Goal: Transaction & Acquisition: Purchase product/service

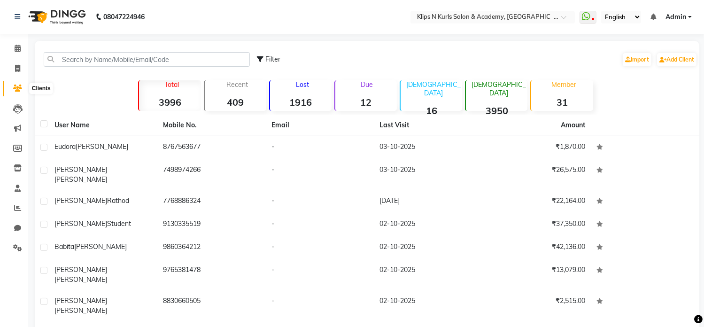
click at [19, 89] on icon at bounding box center [17, 88] width 9 height 7
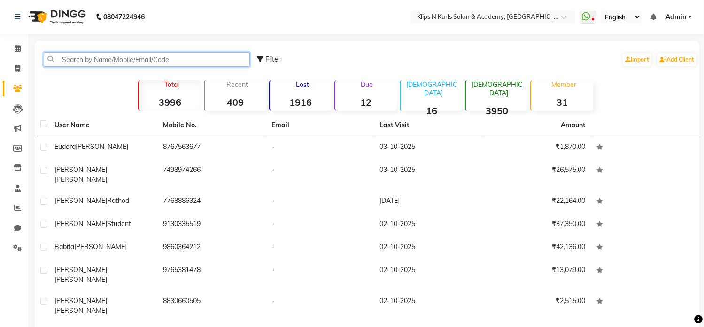
click at [86, 56] on input "text" at bounding box center [147, 59] width 206 height 15
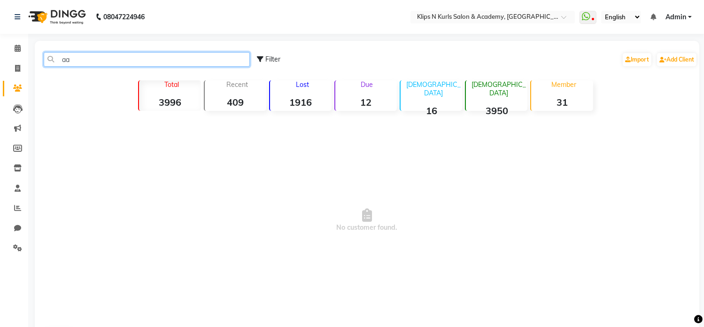
type input "a"
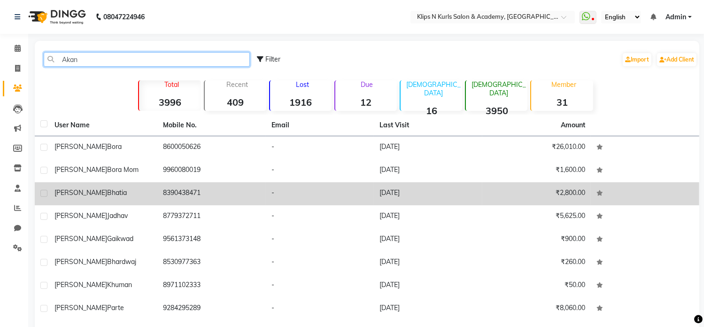
type input "Akan"
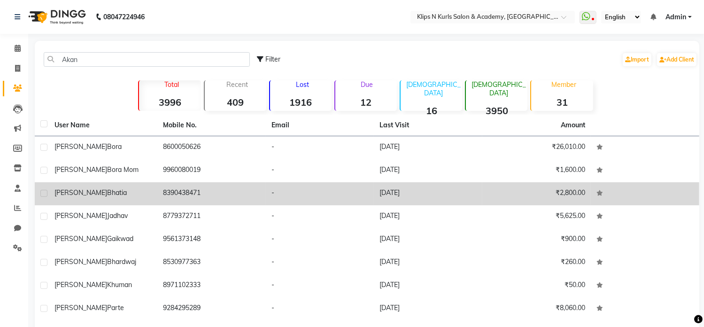
click at [156, 191] on td "Akanksha Bhatia" at bounding box center [103, 193] width 109 height 23
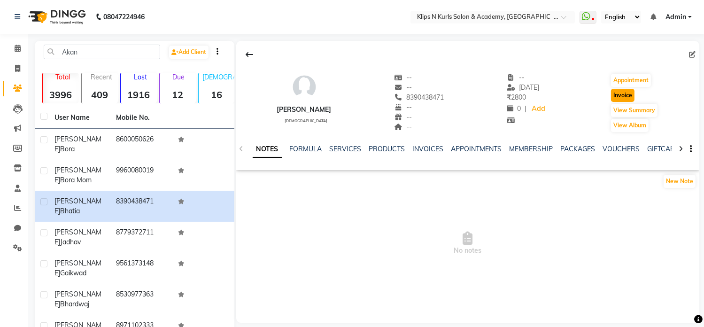
click at [631, 99] on button "Invoice" at bounding box center [622, 95] width 23 height 13
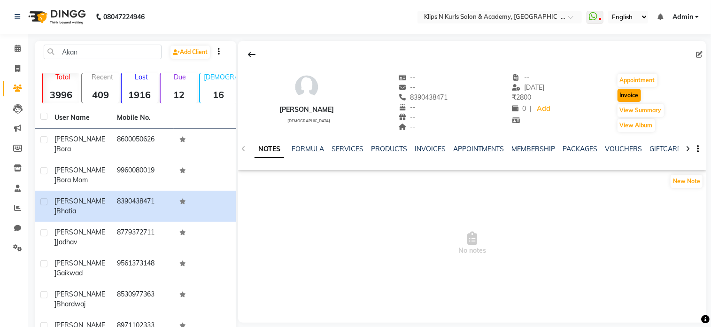
select select "124"
select select "service"
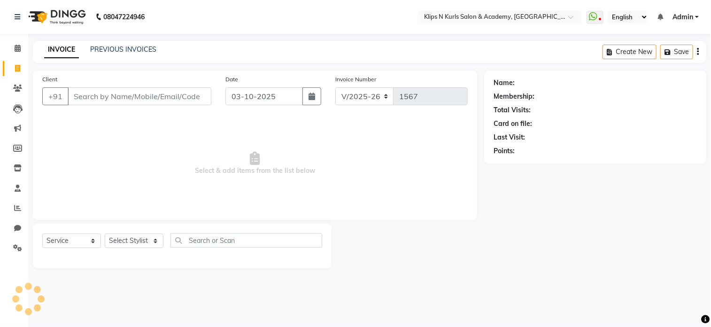
type input "8390438471"
select select "3852"
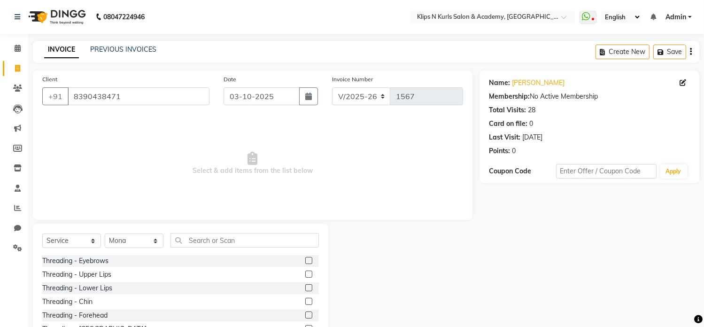
click at [305, 259] on label at bounding box center [308, 260] width 7 height 7
click at [305, 259] on input "checkbox" at bounding box center [308, 261] width 6 height 6
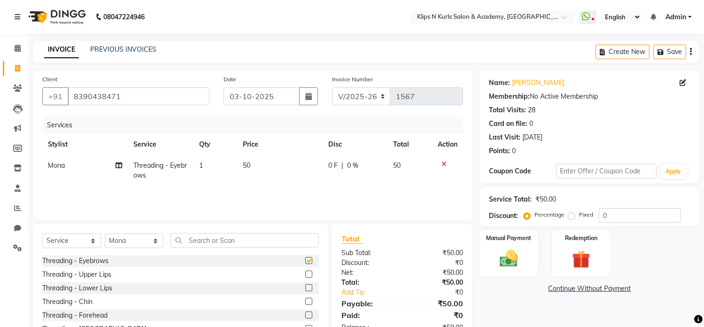
checkbox input "false"
click at [255, 161] on td "50" at bounding box center [280, 170] width 85 height 31
select select "3852"
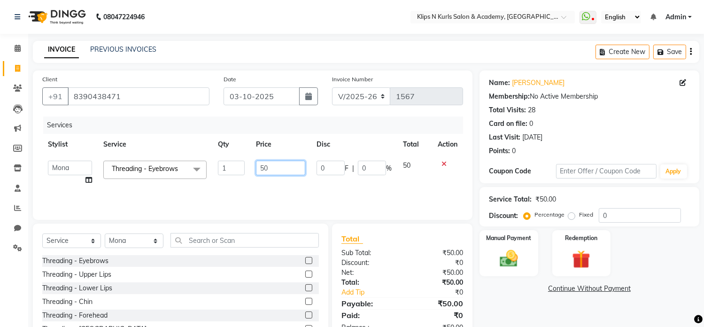
click at [283, 168] on input "50" at bounding box center [280, 168] width 49 height 15
type input "5"
type input "100"
click at [522, 305] on div "Name: Akanksha Bhatia Membership: No Active Membership Total Visits: 28 Card on…" at bounding box center [593, 216] width 227 height 292
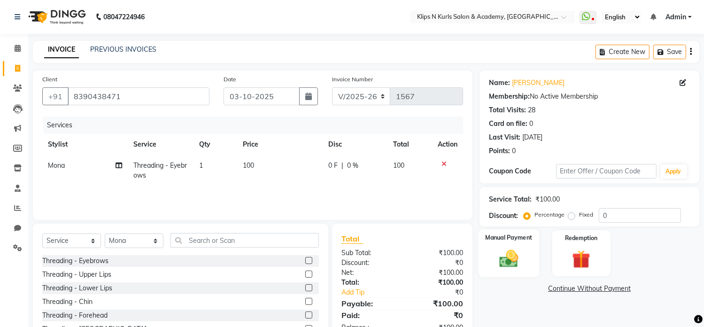
click at [514, 247] on div "Manual Payment" at bounding box center [509, 253] width 61 height 48
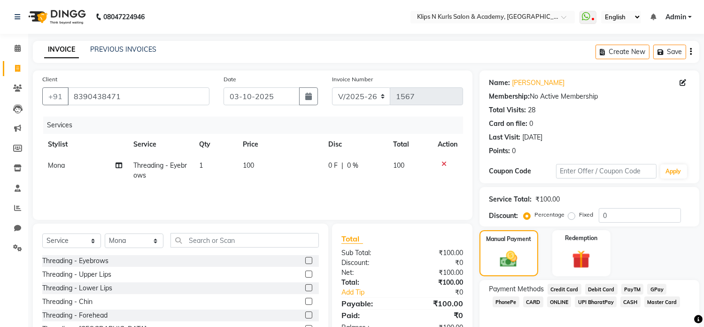
click at [652, 288] on span "GPay" at bounding box center [656, 289] width 19 height 11
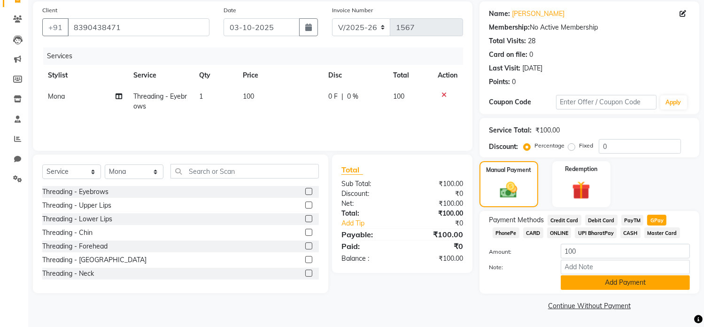
click at [665, 279] on button "Add Payment" at bounding box center [625, 282] width 129 height 15
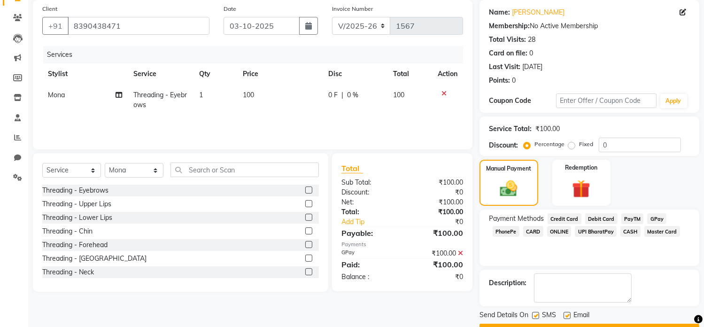
scroll to position [95, 0]
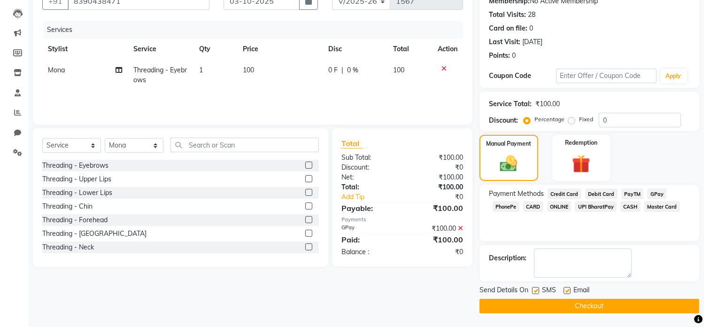
click at [658, 311] on button "Checkout" at bounding box center [590, 306] width 220 height 15
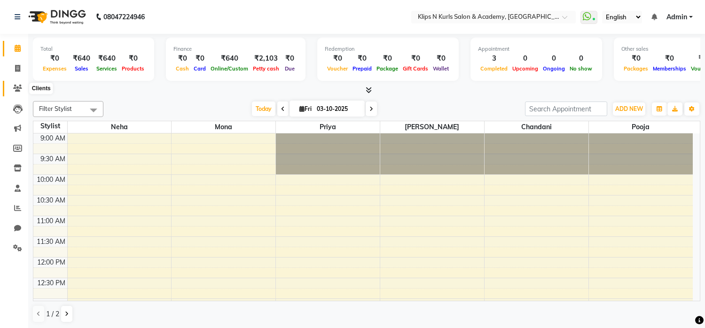
click at [16, 89] on icon at bounding box center [17, 88] width 9 height 7
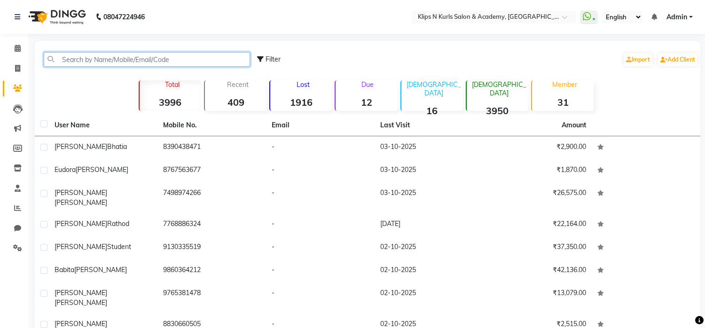
click at [73, 55] on input "text" at bounding box center [147, 59] width 206 height 15
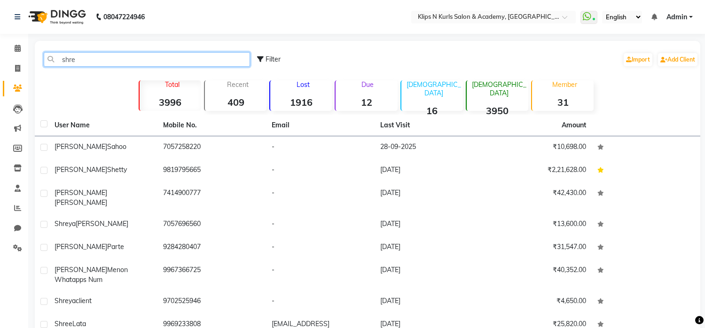
click at [143, 61] on input "shre" at bounding box center [147, 59] width 206 height 15
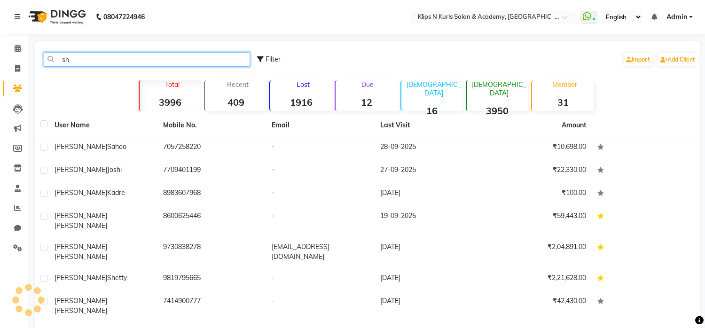
type input "s"
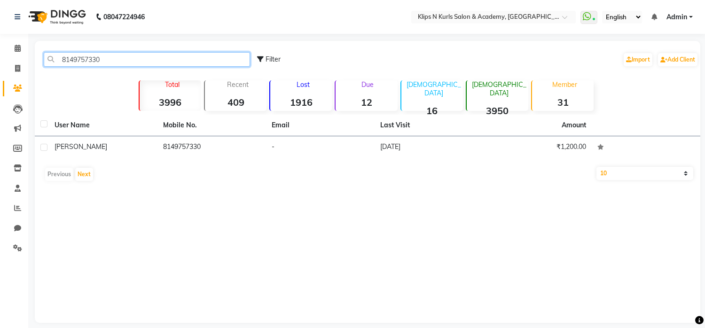
type input "8149757330"
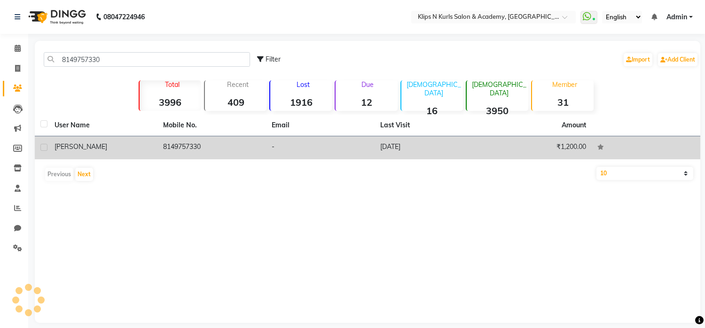
click at [122, 152] on td "[PERSON_NAME]" at bounding box center [103, 147] width 109 height 23
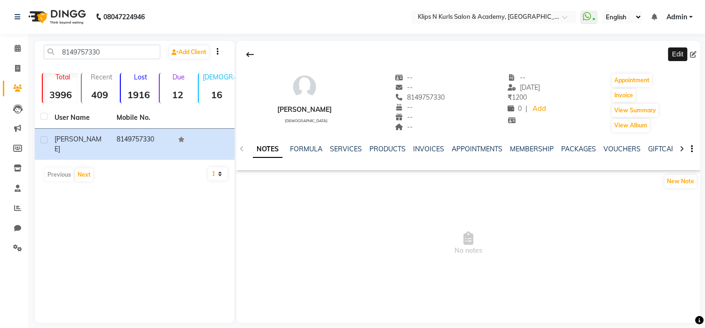
click at [692, 53] on icon at bounding box center [693, 54] width 7 height 7
select select "22"
select select "[DEMOGRAPHIC_DATA]"
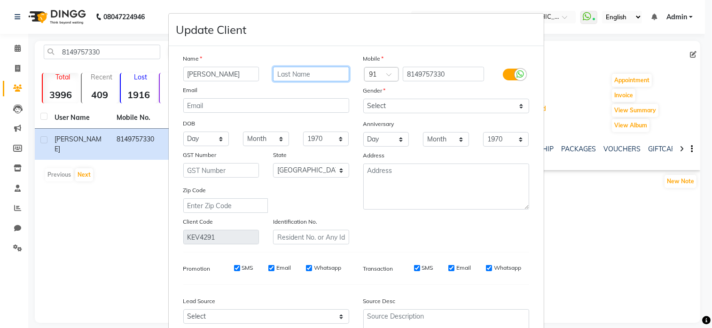
click at [309, 75] on input "text" at bounding box center [311, 74] width 76 height 15
type input "[GEOGRAPHIC_DATA]"
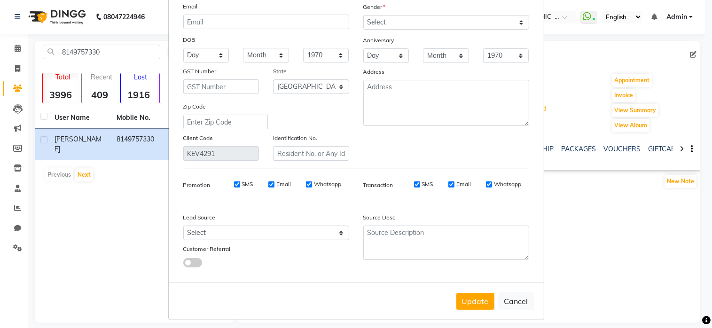
scroll to position [94, 0]
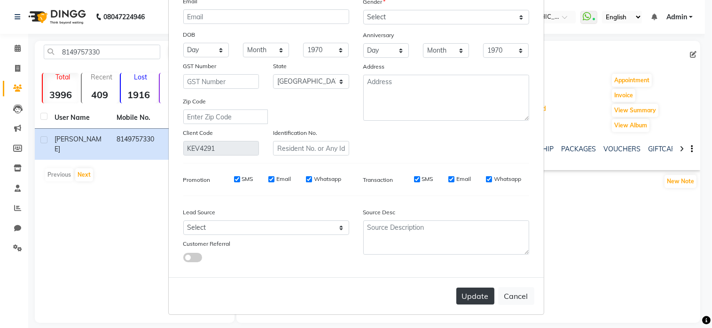
click at [478, 295] on button "Update" at bounding box center [475, 295] width 38 height 17
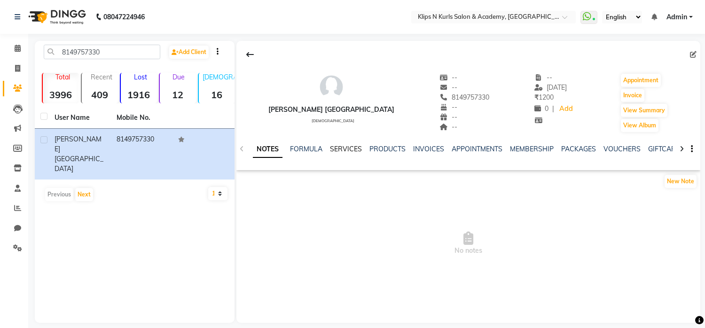
click at [351, 150] on link "SERVICES" at bounding box center [346, 149] width 32 height 8
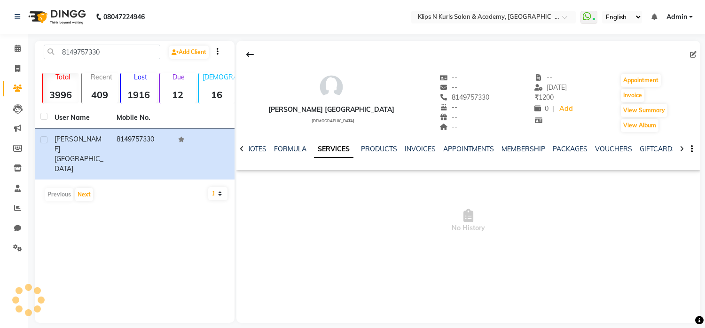
click at [351, 150] on link "SERVICES" at bounding box center [333, 149] width 39 height 17
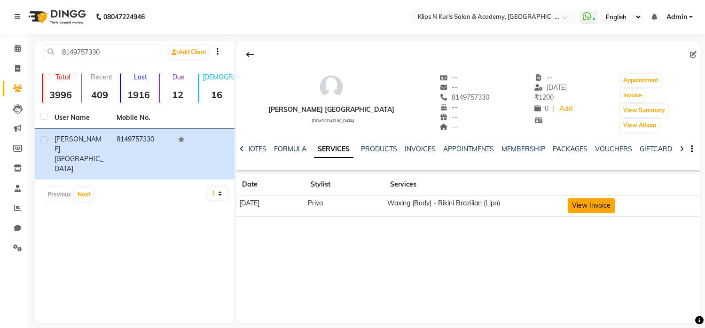
click at [613, 207] on button "View Invoice" at bounding box center [590, 205] width 47 height 15
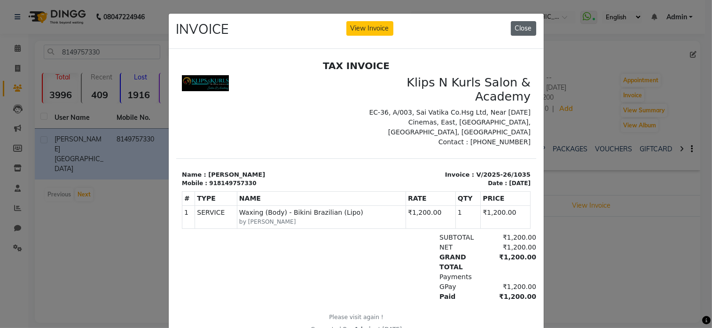
click at [518, 32] on button "Close" at bounding box center [523, 28] width 25 height 15
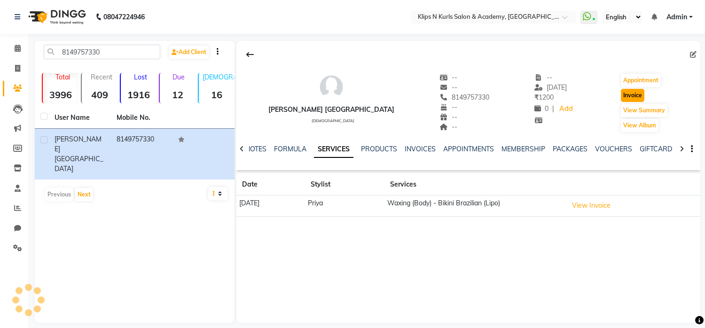
click at [622, 100] on button "Invoice" at bounding box center [632, 95] width 23 height 13
select select "service"
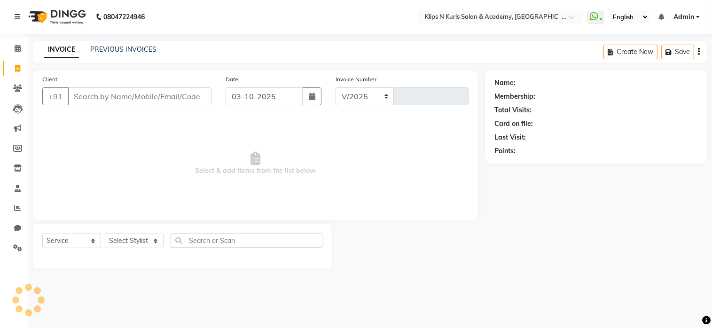
select select "124"
type input "1568"
type input "8149757330"
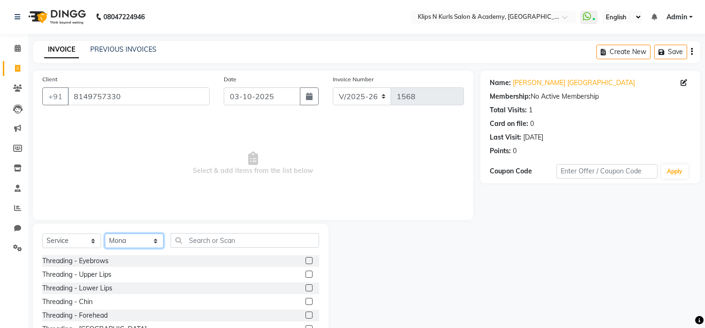
click at [124, 241] on select "Select Stylist Chandani Front Desk [PERSON_NAME] [PERSON_NAME] Neha Pooja [PERS…" at bounding box center [134, 240] width 59 height 15
select select "84310"
click at [105, 234] on select "Select Stylist Chandani Front Desk [PERSON_NAME] [PERSON_NAME] Neha Pooja [PERS…" at bounding box center [134, 240] width 59 height 15
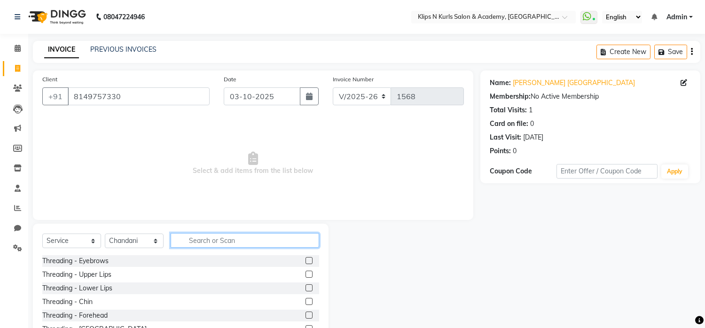
click at [190, 244] on input "text" at bounding box center [245, 240] width 148 height 15
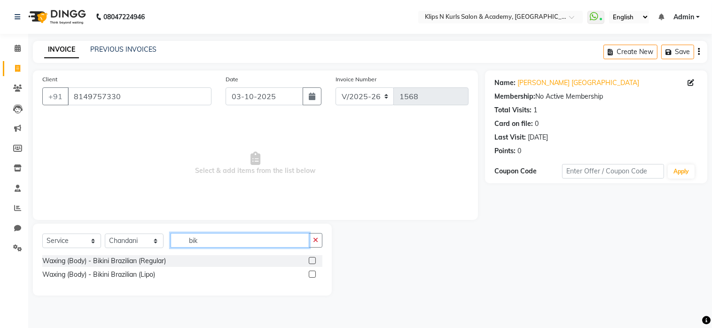
type input "bik"
click at [314, 273] on label at bounding box center [312, 274] width 7 height 7
click at [314, 273] on input "checkbox" at bounding box center [312, 275] width 6 height 6
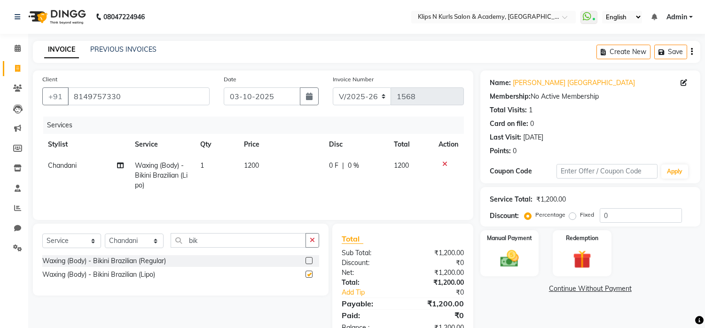
checkbox input "false"
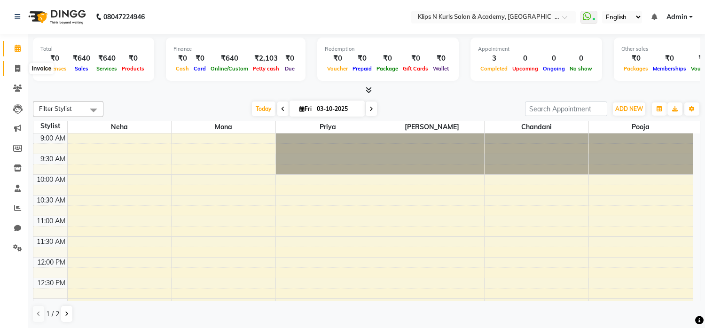
click at [17, 69] on icon at bounding box center [17, 68] width 5 height 7
select select "service"
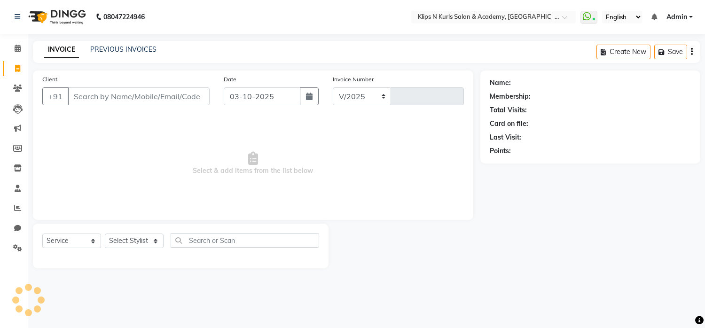
select select "124"
type input "1568"
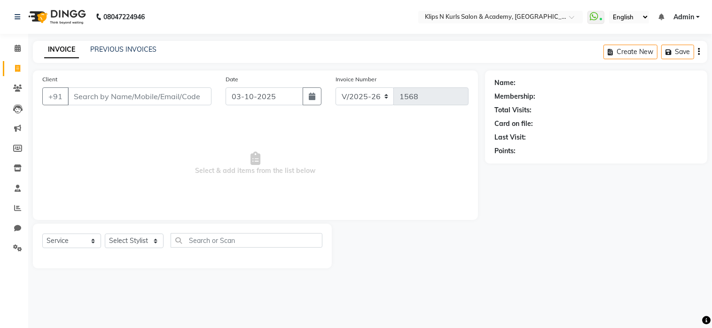
select select "3852"
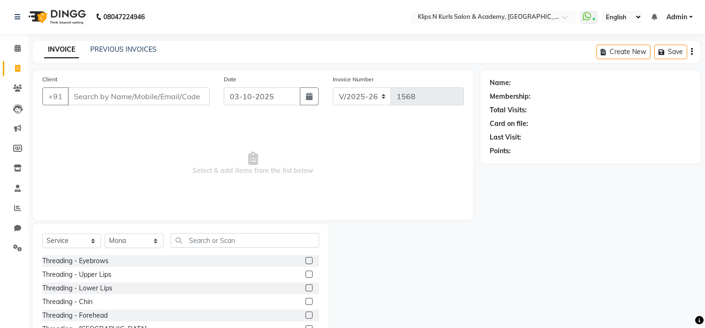
click at [89, 101] on input "Client" at bounding box center [139, 96] width 142 height 18
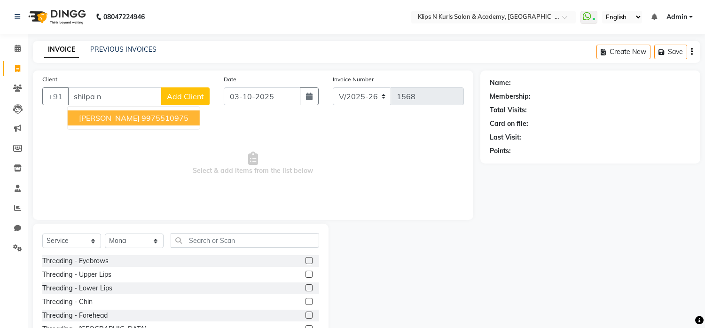
click at [100, 118] on span "Shilpa Nair" at bounding box center [109, 117] width 61 height 9
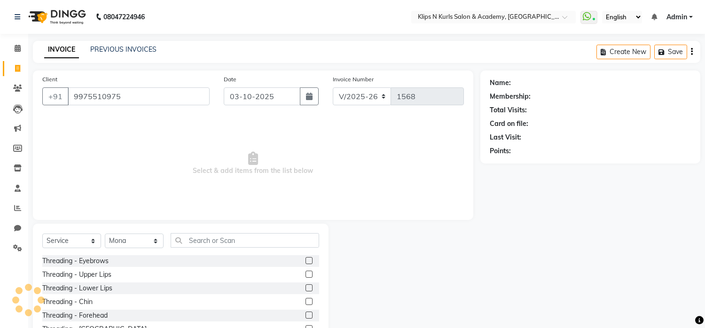
type input "9975510975"
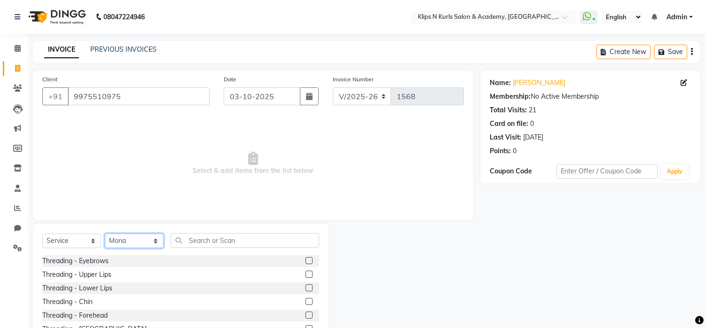
click at [128, 241] on select "Select Stylist Chandani Front Desk [PERSON_NAME] [PERSON_NAME] Neha Pooja [PERS…" at bounding box center [134, 240] width 59 height 15
select select "71846"
click at [105, 234] on select "Select Stylist Chandani Front Desk [PERSON_NAME] [PERSON_NAME] Neha Pooja [PERS…" at bounding box center [134, 240] width 59 height 15
click at [305, 259] on label at bounding box center [308, 260] width 7 height 7
click at [305, 259] on input "checkbox" at bounding box center [308, 261] width 6 height 6
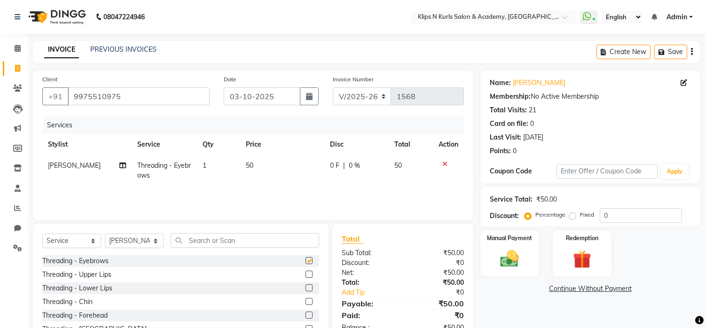
checkbox input "false"
click at [305, 273] on label at bounding box center [308, 274] width 7 height 7
click at [305, 273] on input "checkbox" at bounding box center [308, 275] width 6 height 6
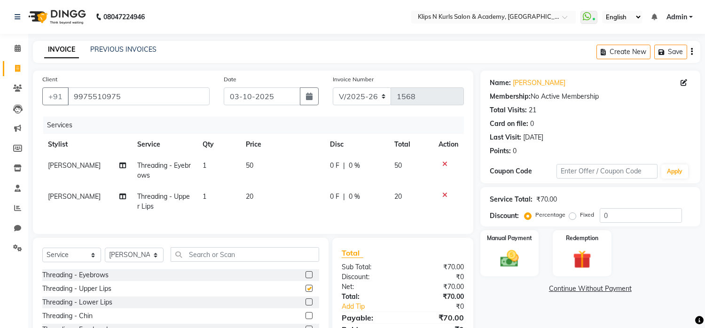
checkbox input "false"
click at [164, 195] on span "Threading - Upper Lips" at bounding box center [163, 201] width 53 height 18
select select "71846"
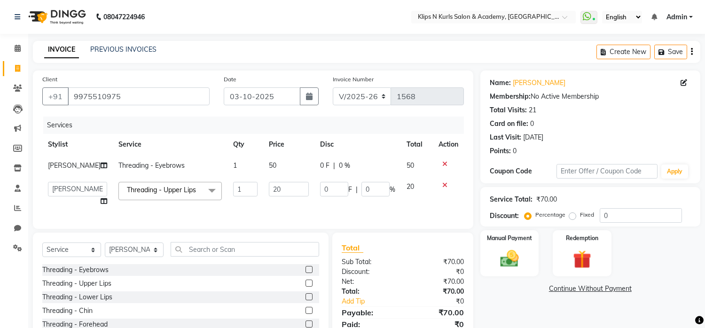
click at [165, 194] on span "Threading - Upper Lips" at bounding box center [161, 190] width 69 height 8
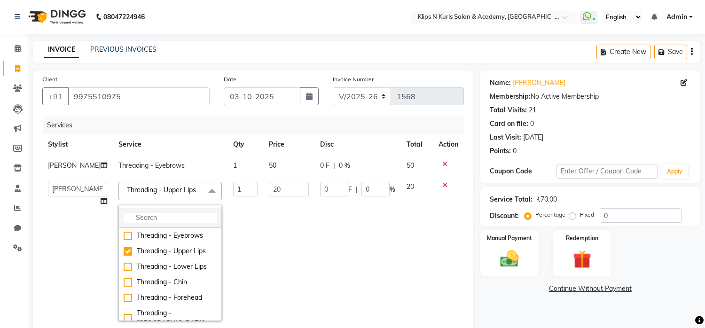
click at [158, 217] on input "multiselect-search" at bounding box center [170, 218] width 93 height 10
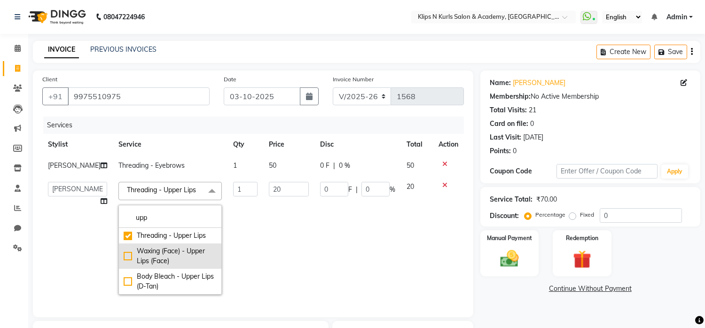
type input "upp"
click at [124, 254] on div "Waxing (Face) - Upper Lips (Face)" at bounding box center [170, 256] width 93 height 20
checkbox input "false"
checkbox input "true"
type input "40"
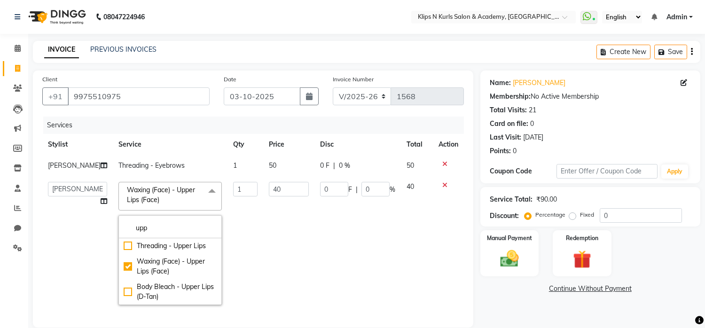
click at [487, 303] on div "Name: Shilpa Nair Membership: No Active Membership Total Visits: 21 Card on fil…" at bounding box center [593, 269] width 227 height 399
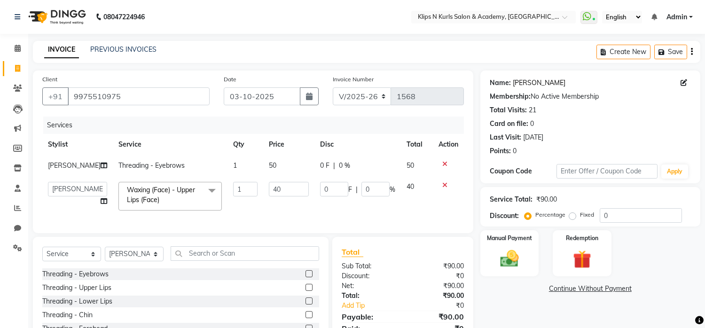
click at [520, 83] on link "Shilpa Nair" at bounding box center [538, 83] width 53 height 10
click at [124, 260] on select "Select Stylist Chandani Front Desk [PERSON_NAME] [PERSON_NAME] Neha Pooja [PERS…" at bounding box center [134, 254] width 59 height 15
select select "92269"
click at [105, 254] on select "Select Stylist Chandani Front Desk [PERSON_NAME] [PERSON_NAME] Neha Pooja [PERS…" at bounding box center [134, 254] width 59 height 15
click at [201, 261] on input "text" at bounding box center [245, 253] width 148 height 15
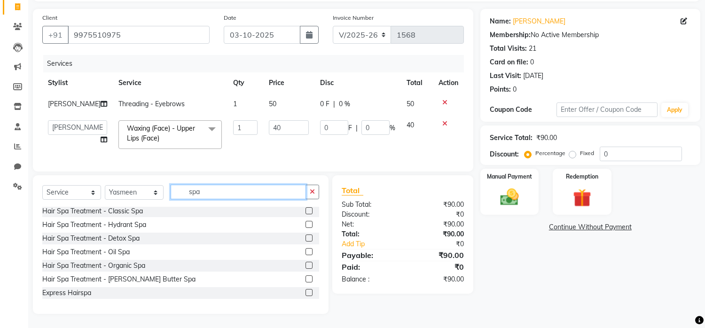
scroll to position [42, 0]
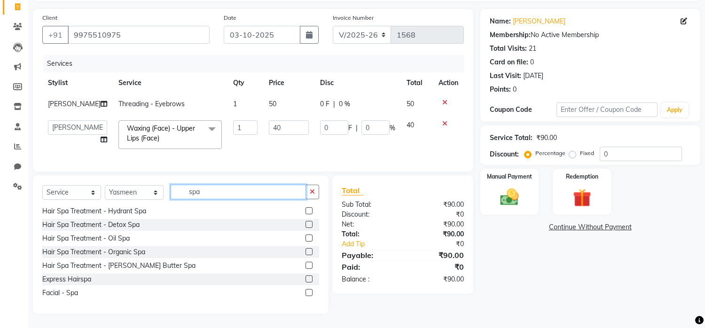
type input "spa"
click at [305, 292] on label at bounding box center [308, 292] width 7 height 7
click at [305, 292] on input "checkbox" at bounding box center [308, 293] width 6 height 6
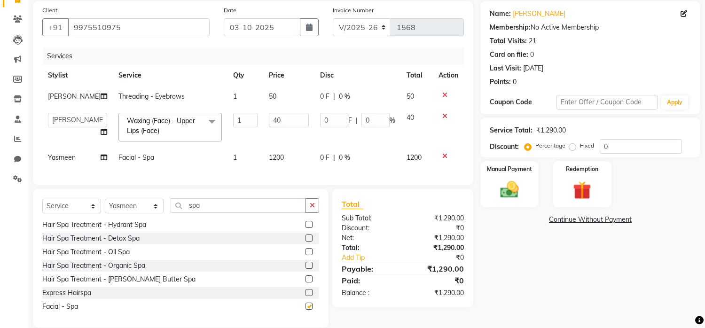
checkbox input "false"
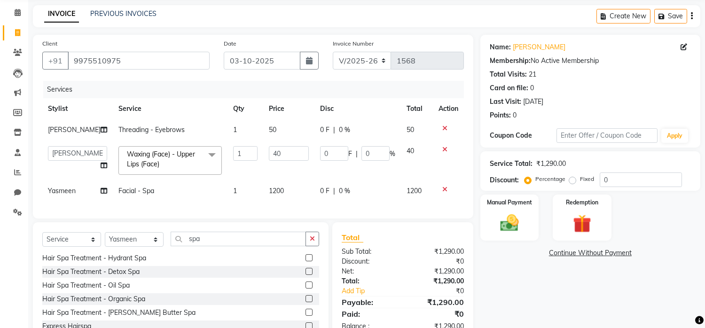
scroll to position [0, 0]
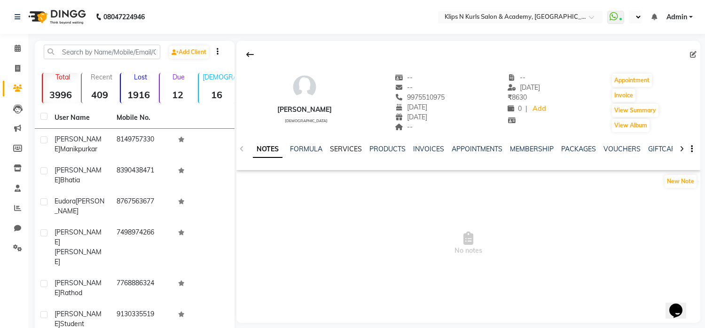
select select "en"
click at [349, 153] on link "SERVICES" at bounding box center [346, 149] width 32 height 8
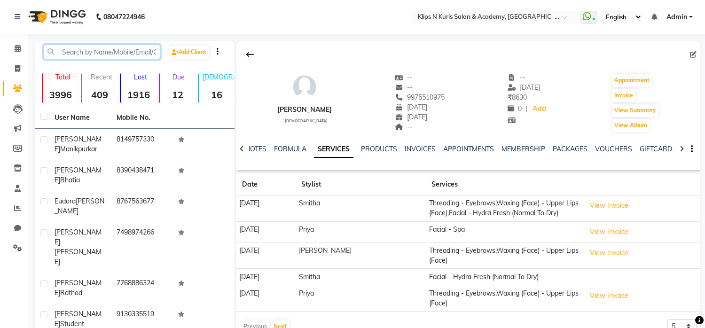
click at [124, 52] on input "text" at bounding box center [102, 52] width 116 height 15
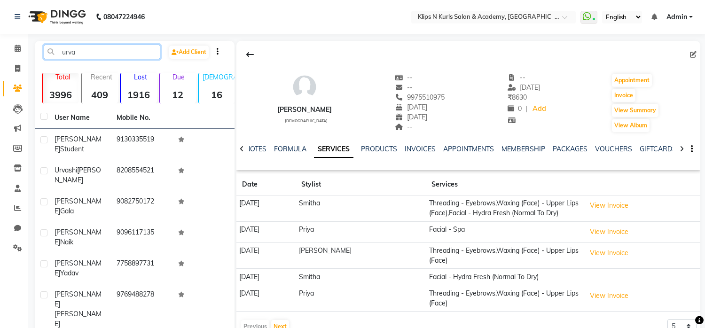
click at [99, 58] on input "urva" at bounding box center [102, 52] width 116 height 15
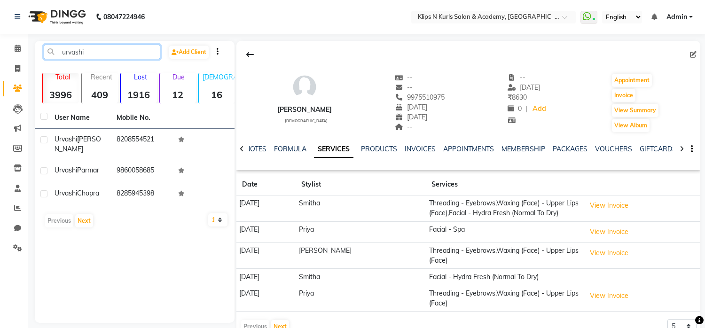
click at [99, 58] on input "urvashi" at bounding box center [102, 52] width 116 height 15
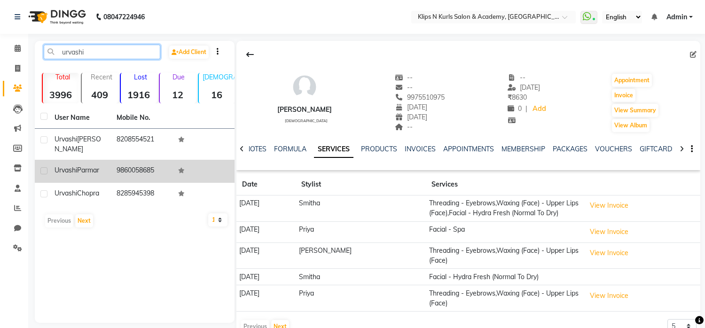
type input "urvashi"
click at [99, 166] on span "Parmar" at bounding box center [88, 170] width 22 height 8
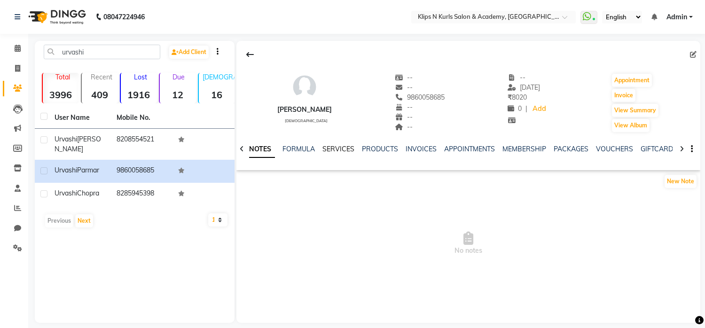
click at [344, 150] on link "SERVICES" at bounding box center [338, 149] width 32 height 8
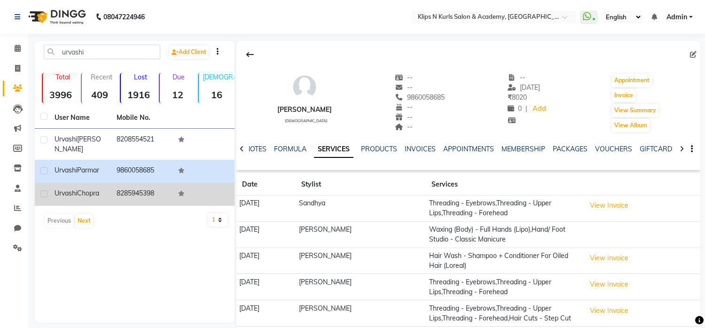
click at [129, 183] on td "8285945398" at bounding box center [142, 194] width 62 height 23
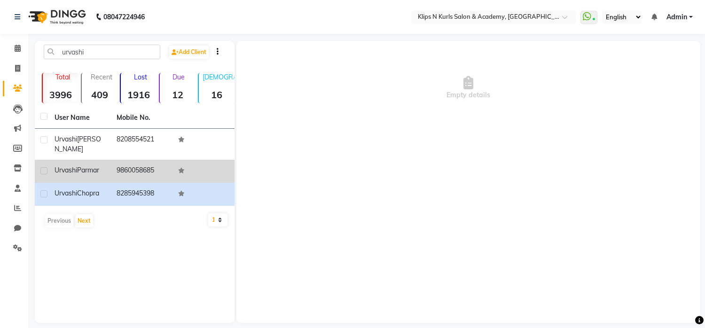
click at [143, 164] on td "9860058685" at bounding box center [142, 171] width 62 height 23
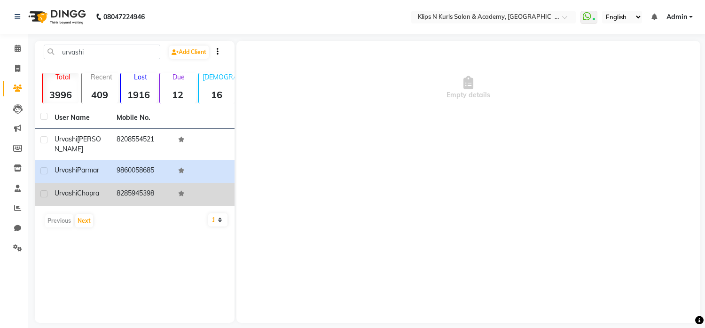
click at [140, 183] on td "8285945398" at bounding box center [142, 194] width 62 height 23
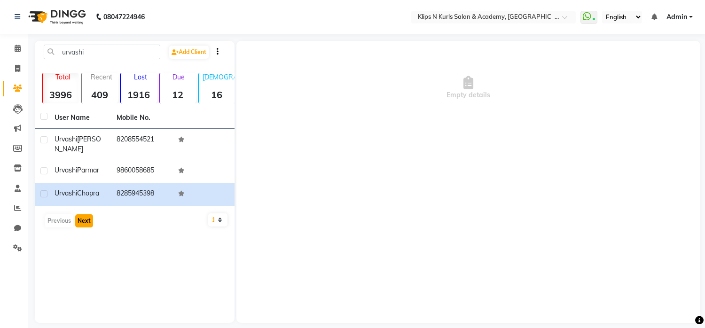
click at [80, 214] on button "Next" at bounding box center [84, 220] width 18 height 13
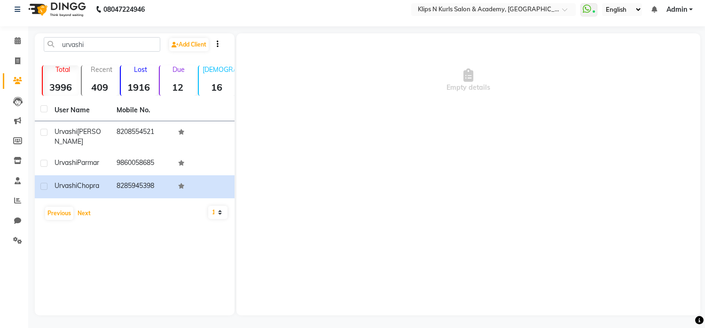
scroll to position [9, 0]
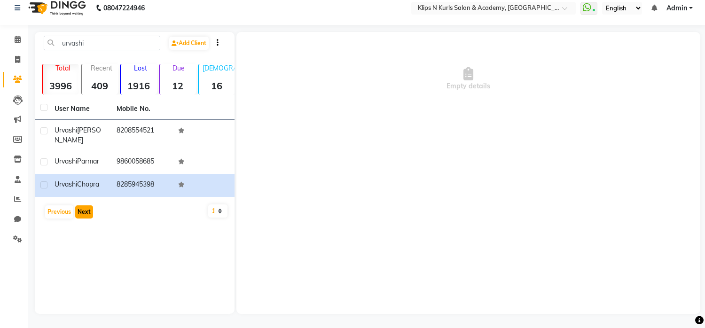
click at [82, 206] on button "Next" at bounding box center [84, 211] width 18 height 13
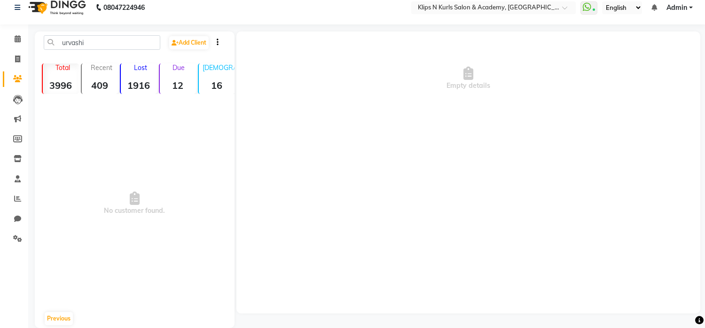
scroll to position [23, 0]
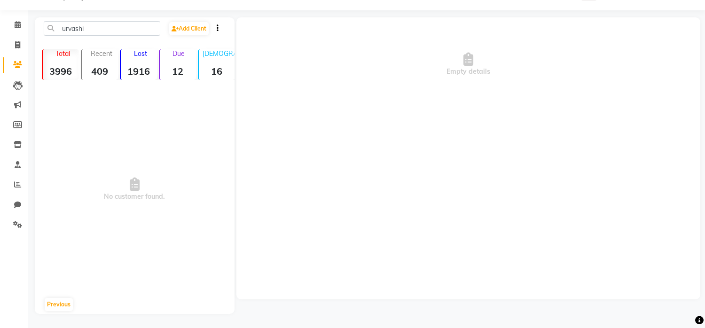
click at [53, 297] on div "Previous" at bounding box center [45, 304] width 16 height 15
click at [59, 307] on button "Previous" at bounding box center [59, 304] width 28 height 13
click at [137, 66] on strong "1916" at bounding box center [139, 71] width 36 height 12
drag, startPoint x: 618, startPoint y: 163, endPoint x: 618, endPoint y: 169, distance: 6.1
click at [618, 163] on div "Empty details" at bounding box center [468, 158] width 464 height 282
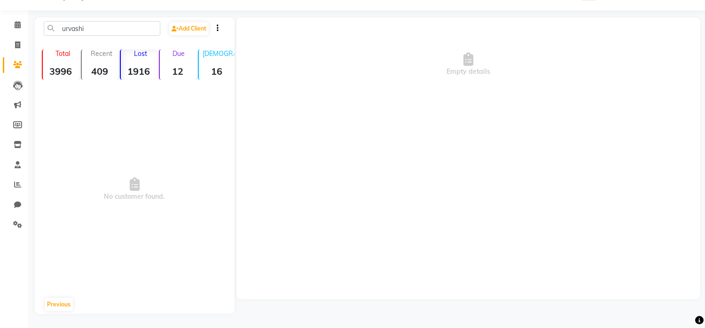
click at [468, 189] on div "Empty details" at bounding box center [468, 158] width 464 height 282
click at [143, 63] on div "Lost 1916" at bounding box center [138, 64] width 37 height 31
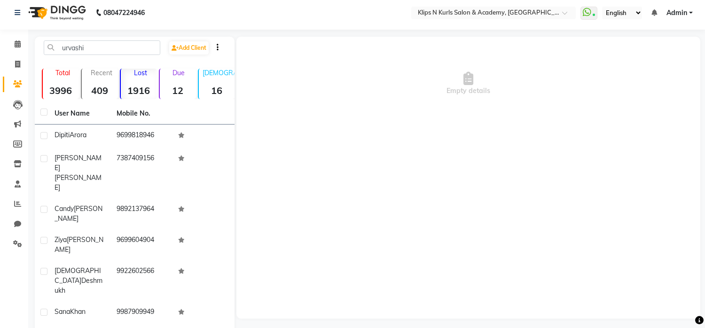
scroll to position [0, 0]
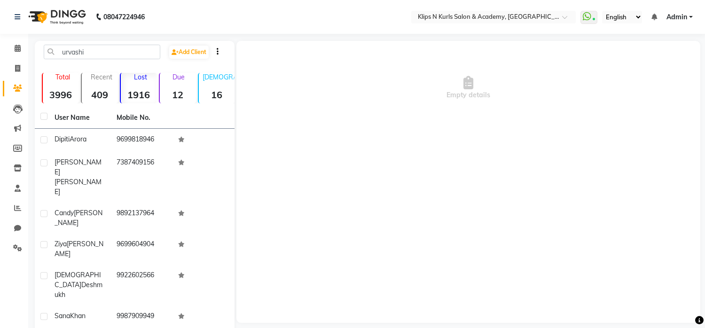
click at [147, 90] on strong "1916" at bounding box center [139, 95] width 36 height 12
click at [15, 90] on icon at bounding box center [17, 88] width 9 height 7
click at [16, 68] on icon at bounding box center [17, 68] width 5 height 7
select select "service"
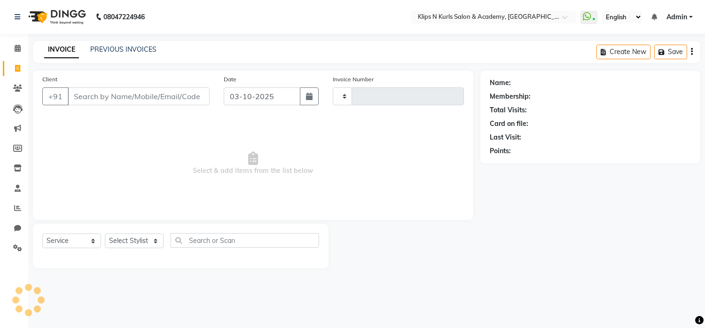
type input "1568"
select select "124"
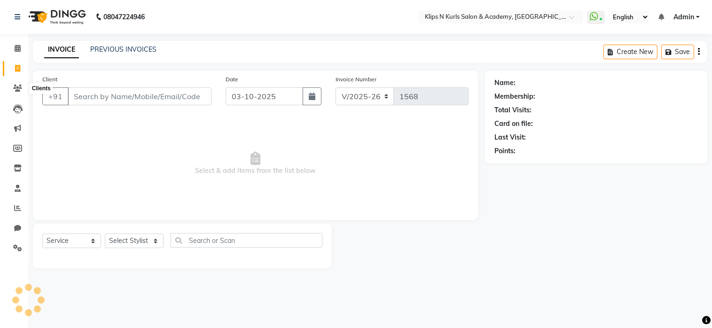
select select "3852"
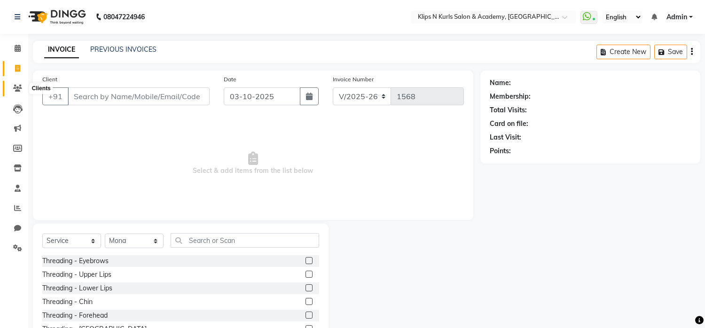
click at [17, 88] on icon at bounding box center [17, 88] width 9 height 7
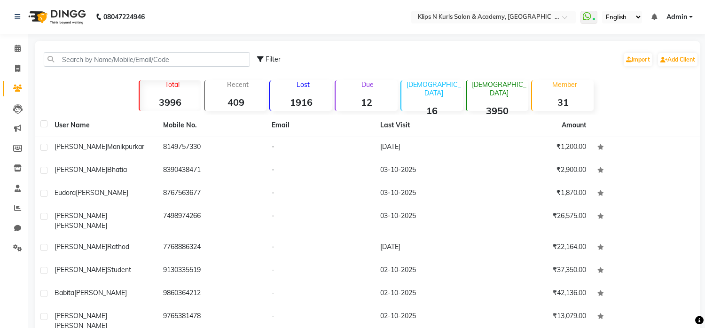
click at [294, 94] on div "Lost 1916" at bounding box center [300, 95] width 62 height 31
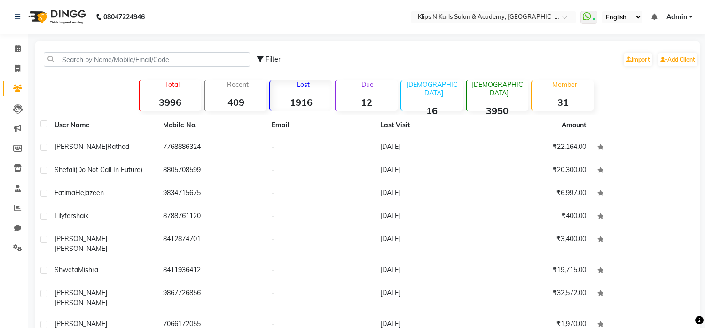
click at [301, 92] on div "Lost 1916" at bounding box center [300, 95] width 62 height 31
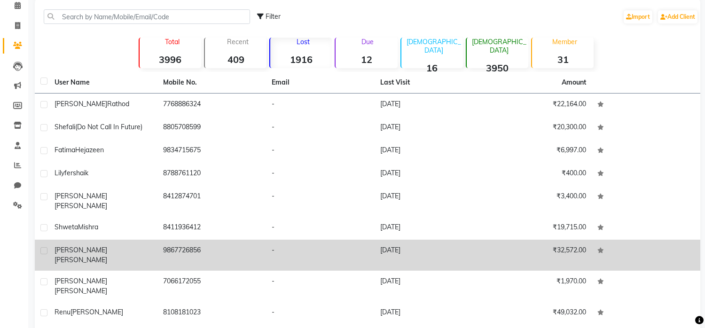
scroll to position [79, 0]
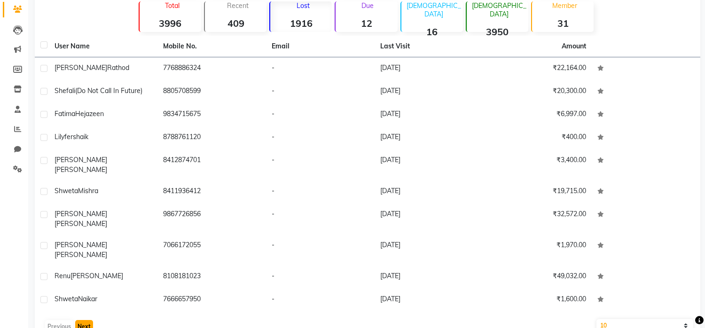
click at [84, 320] on button "Next" at bounding box center [84, 326] width 18 height 13
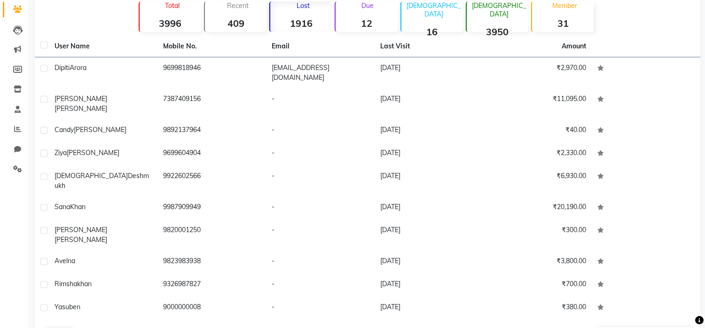
click at [86, 327] on button "Next" at bounding box center [84, 334] width 18 height 13
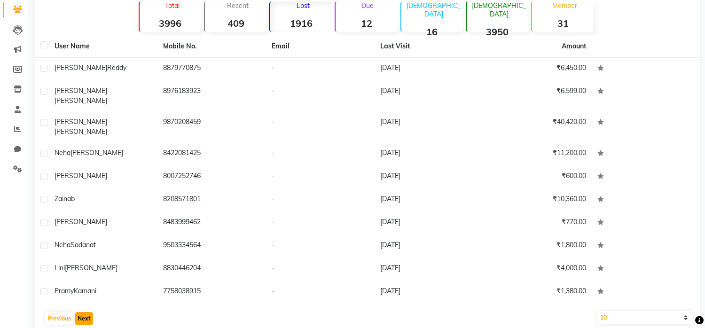
click at [86, 312] on button "Next" at bounding box center [84, 318] width 18 height 13
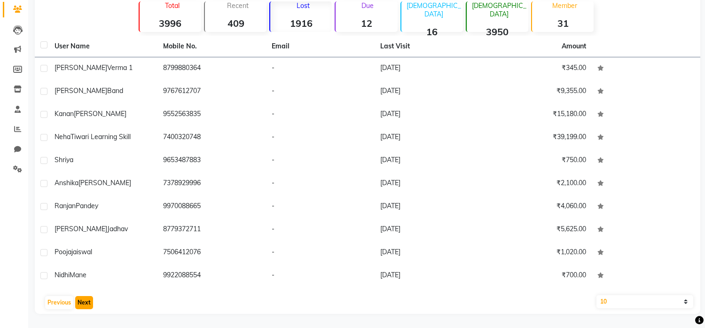
click at [86, 300] on button "Next" at bounding box center [84, 302] width 18 height 13
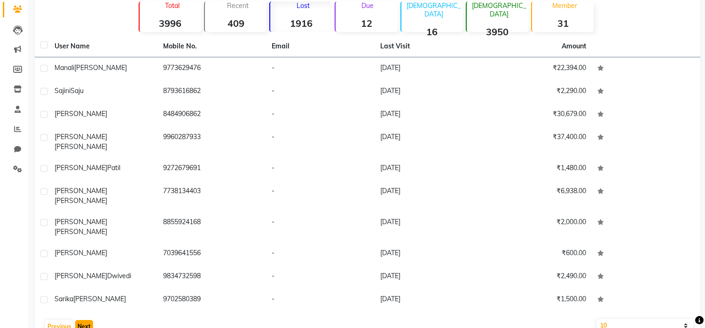
click at [86, 320] on button "Next" at bounding box center [84, 326] width 18 height 13
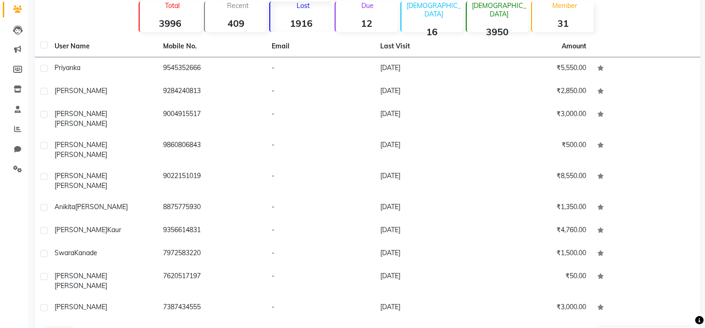
click at [86, 327] on button "Next" at bounding box center [84, 334] width 18 height 13
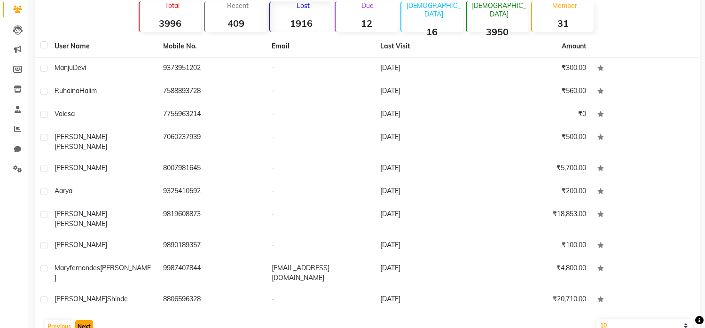
click at [86, 320] on button "Next" at bounding box center [84, 326] width 18 height 13
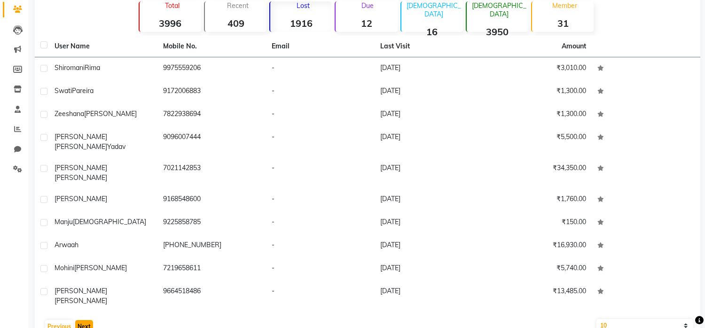
click at [86, 320] on button "Next" at bounding box center [84, 326] width 18 height 13
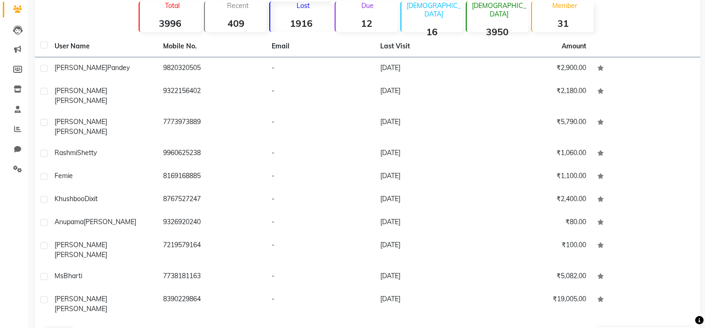
click at [87, 327] on button "Next" at bounding box center [84, 334] width 18 height 13
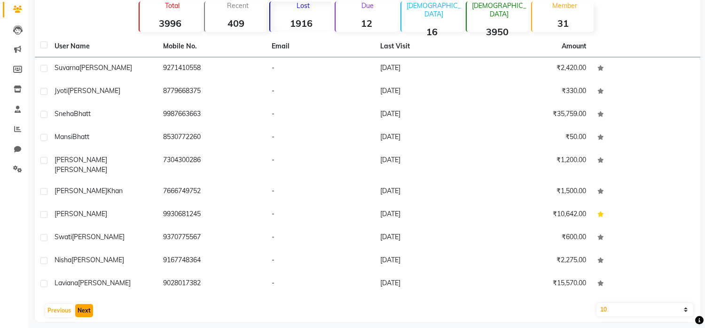
click at [87, 304] on button "Next" at bounding box center [84, 310] width 18 height 13
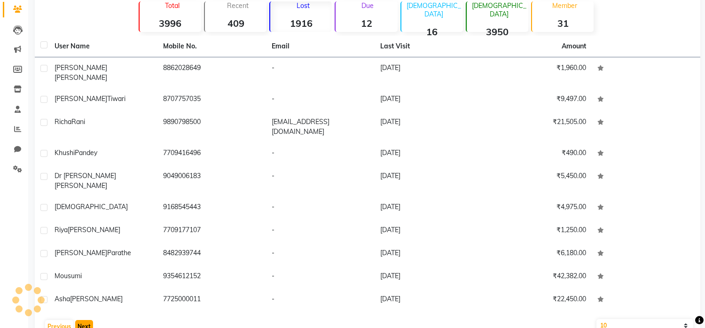
click at [87, 320] on button "Next" at bounding box center [84, 326] width 18 height 13
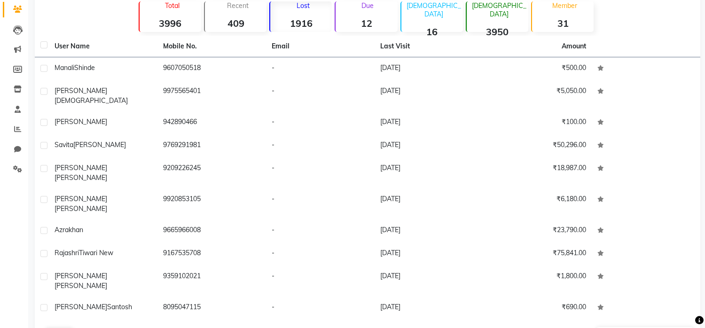
click at [87, 327] on button "Next" at bounding box center [84, 334] width 18 height 13
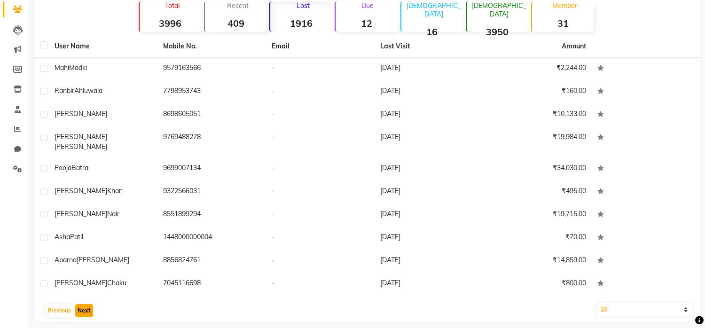
click at [87, 304] on button "Next" at bounding box center [84, 310] width 18 height 13
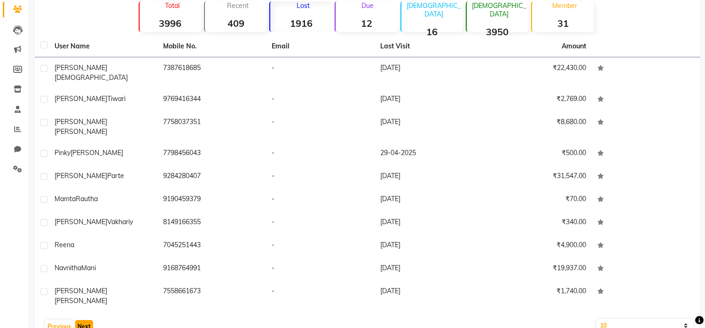
click at [89, 320] on button "Next" at bounding box center [84, 326] width 18 height 13
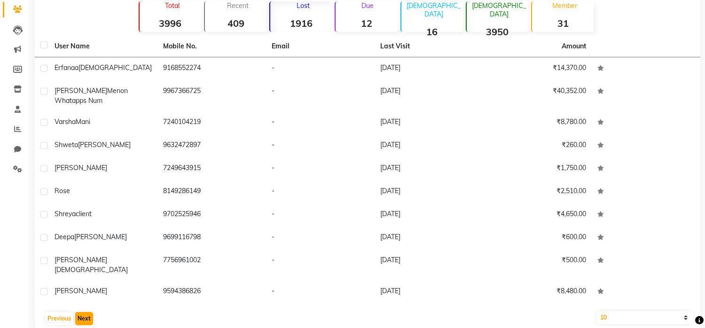
click at [89, 300] on div "User Name Mobile No. Email Last Visit Amount Erfanaa Ansari 9168552274 - 26-04-…" at bounding box center [367, 183] width 665 height 294
click at [84, 312] on button "Next" at bounding box center [84, 318] width 18 height 13
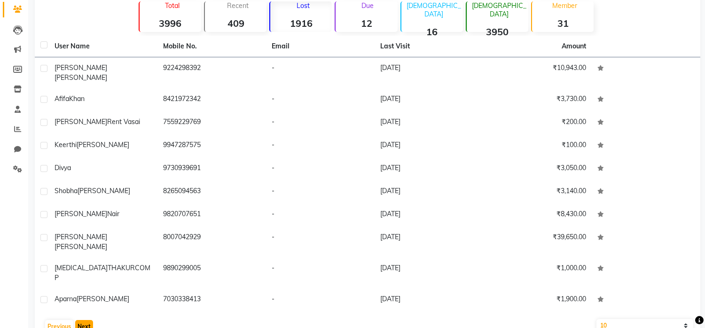
click at [82, 320] on button "Next" at bounding box center [84, 326] width 18 height 13
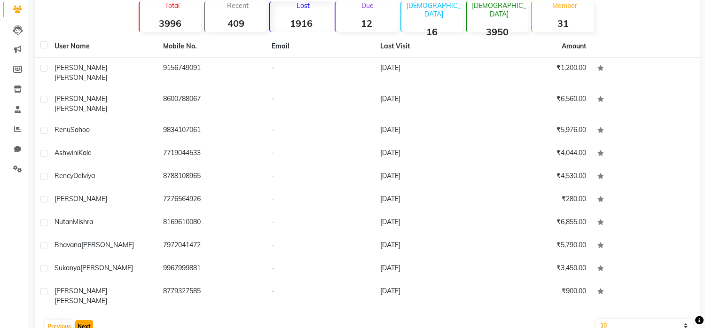
click at [83, 320] on button "Next" at bounding box center [84, 326] width 18 height 13
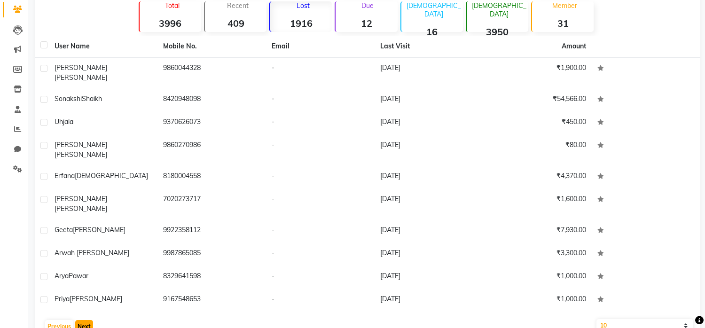
click at [86, 320] on button "Next" at bounding box center [84, 326] width 18 height 13
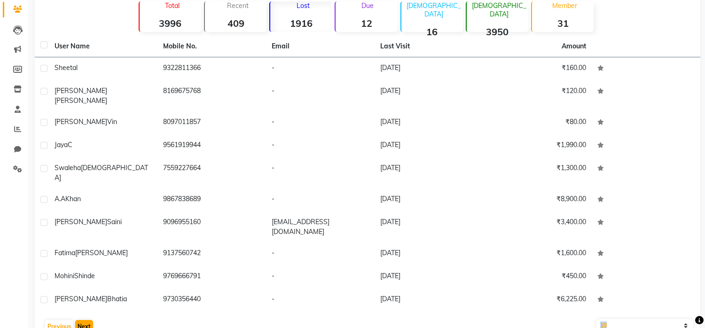
click at [86, 297] on div "User Name Mobile No. Email Last Visit Amount Sheetal 9322811366 - 03-04-2025 ₹1…" at bounding box center [367, 187] width 665 height 302
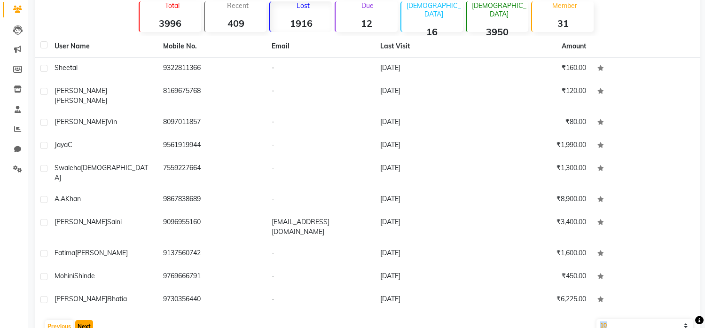
click at [82, 320] on button "Next" at bounding box center [84, 326] width 18 height 13
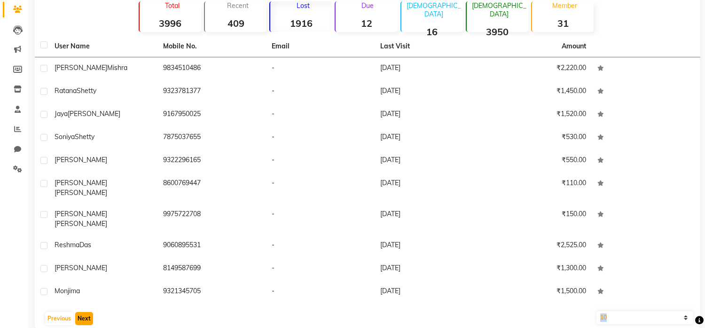
click at [82, 312] on button "Next" at bounding box center [84, 318] width 18 height 13
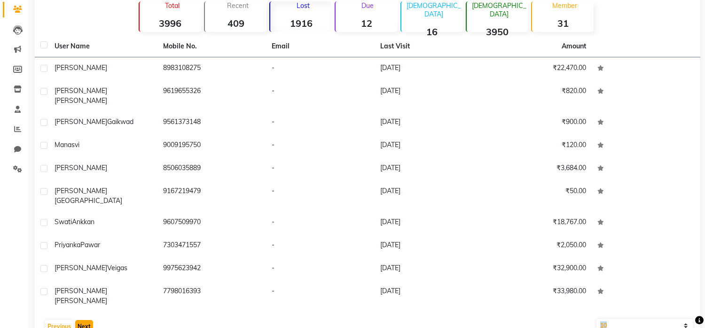
click at [82, 320] on button "Next" at bounding box center [84, 326] width 18 height 13
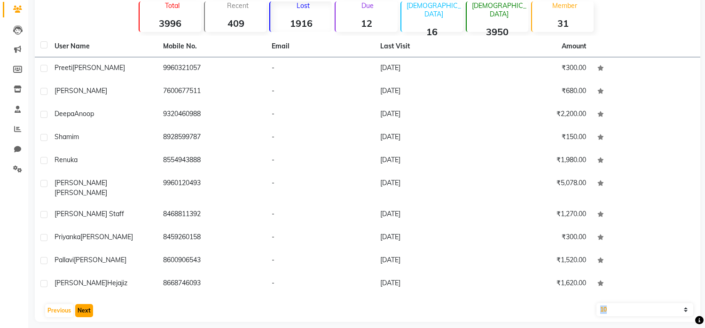
click at [82, 305] on button "Next" at bounding box center [84, 310] width 18 height 13
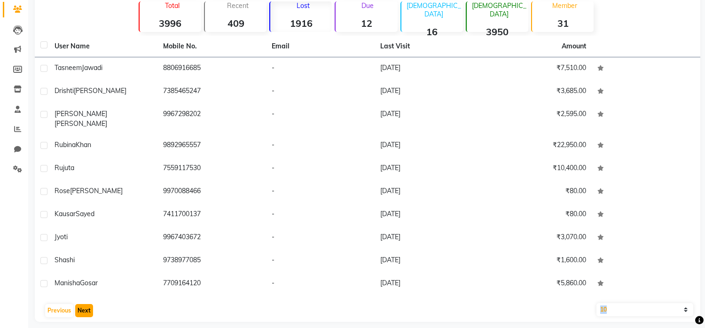
click at [82, 305] on button "Next" at bounding box center [84, 310] width 18 height 13
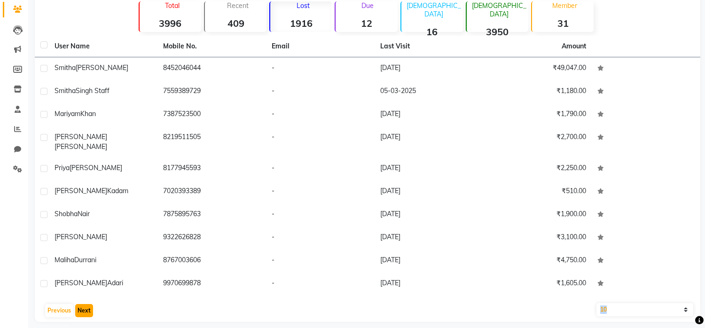
click at [82, 305] on button "Next" at bounding box center [84, 310] width 18 height 13
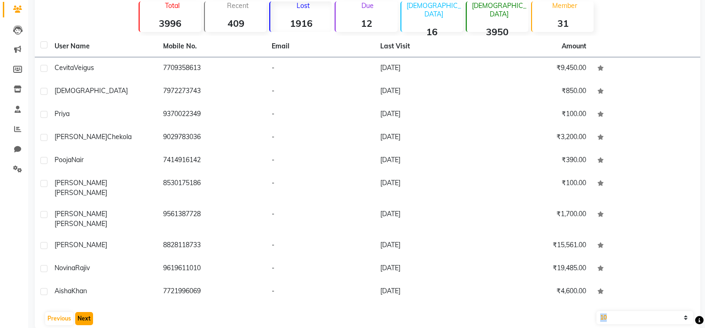
click at [82, 312] on button "Next" at bounding box center [84, 318] width 18 height 13
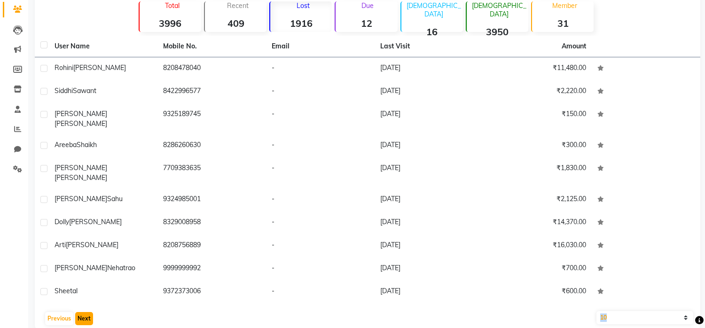
click at [82, 312] on button "Next" at bounding box center [84, 318] width 18 height 13
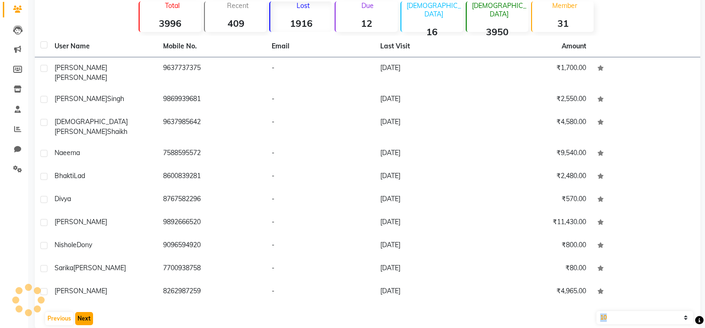
click at [82, 312] on button "Next" at bounding box center [84, 318] width 18 height 13
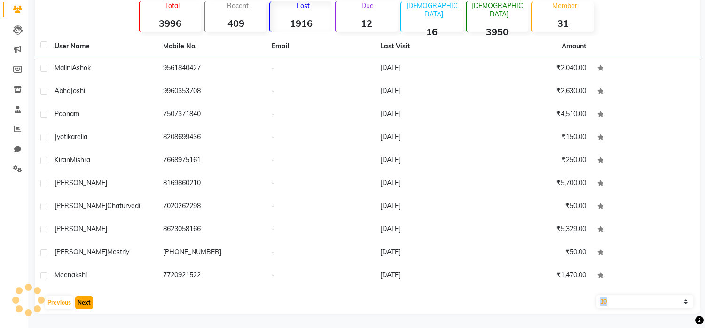
click at [82, 305] on button "Next" at bounding box center [84, 302] width 18 height 13
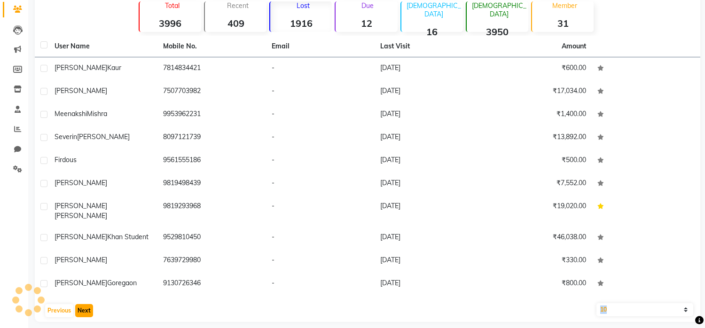
click at [82, 305] on button "Next" at bounding box center [84, 310] width 18 height 13
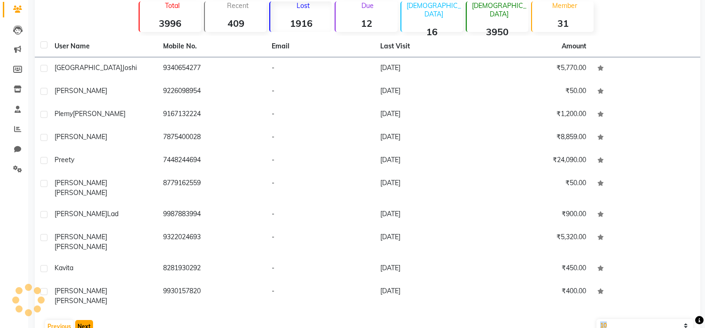
click at [82, 320] on button "Next" at bounding box center [84, 326] width 18 height 13
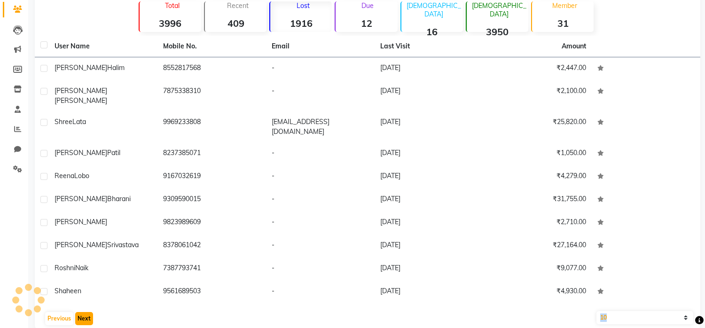
click at [82, 312] on button "Next" at bounding box center [84, 318] width 18 height 13
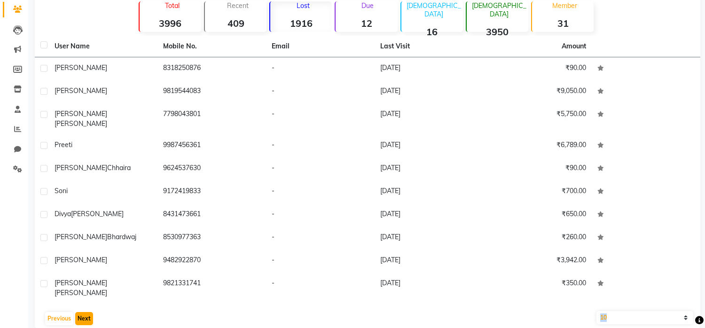
click at [82, 312] on button "Next" at bounding box center [84, 318] width 18 height 13
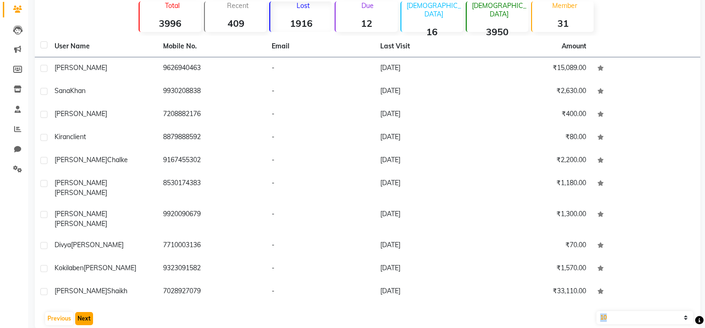
click at [82, 312] on button "Next" at bounding box center [84, 318] width 18 height 13
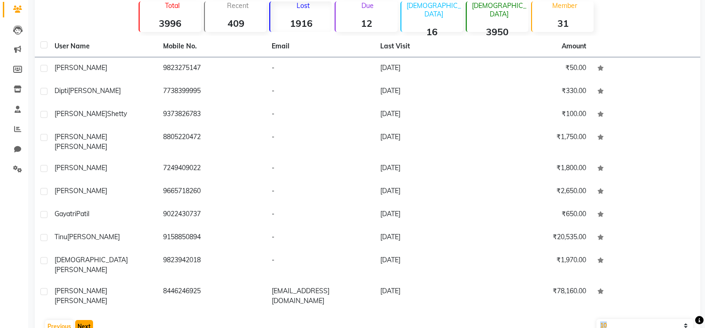
click at [82, 320] on button "Next" at bounding box center [84, 326] width 18 height 13
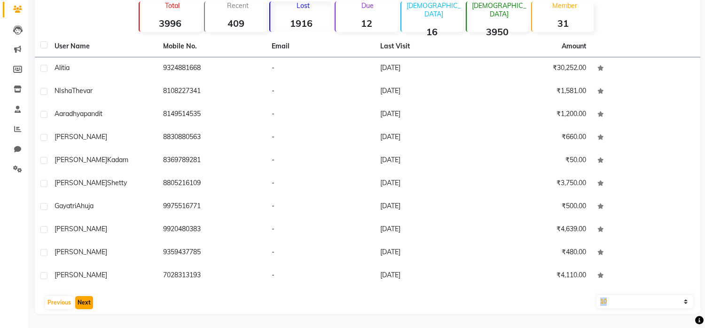
click at [82, 305] on button "Next" at bounding box center [84, 302] width 18 height 13
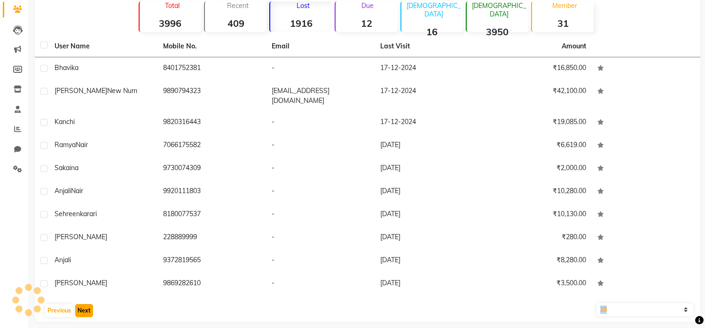
click at [82, 305] on button "Next" at bounding box center [84, 310] width 18 height 13
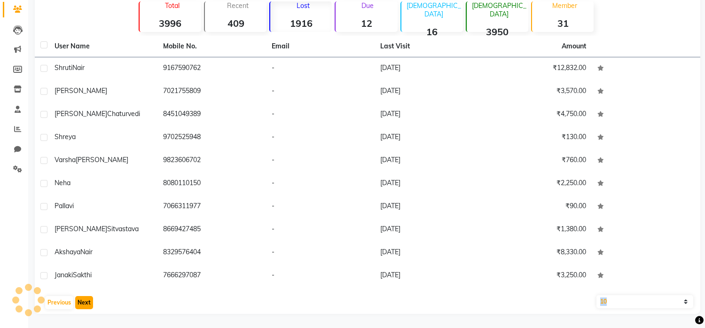
click at [82, 305] on button "Next" at bounding box center [84, 302] width 18 height 13
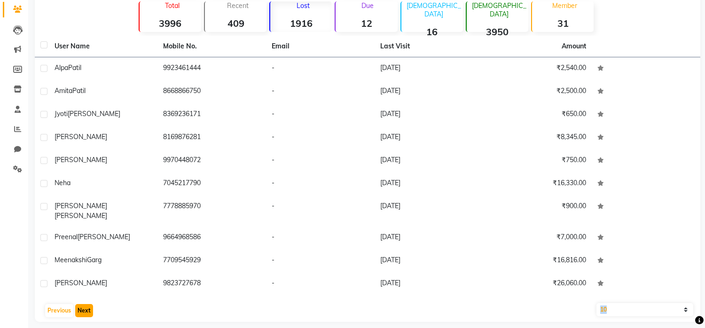
click at [83, 304] on button "Next" at bounding box center [84, 310] width 18 height 13
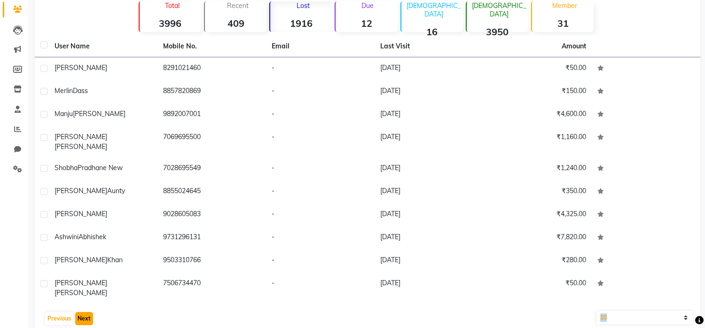
click at [83, 312] on button "Next" at bounding box center [84, 318] width 18 height 13
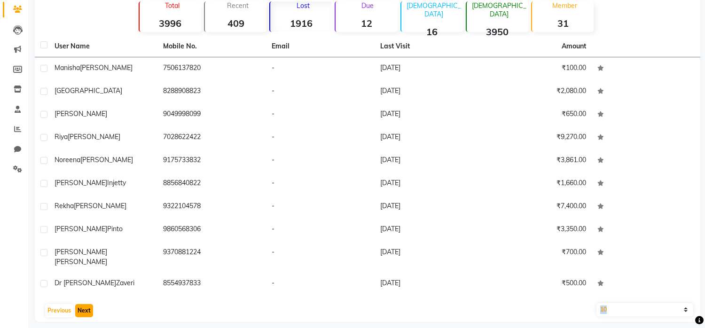
click at [83, 304] on button "Next" at bounding box center [84, 310] width 18 height 13
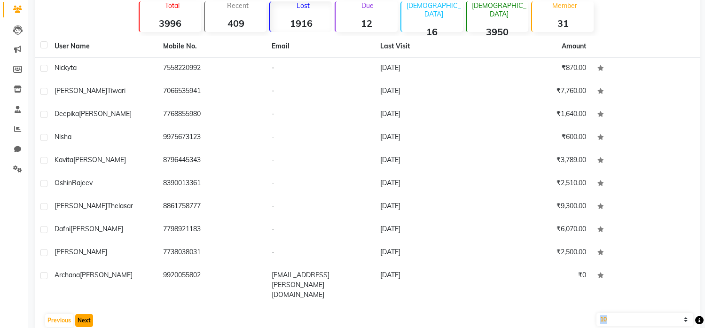
click at [85, 314] on button "Next" at bounding box center [84, 320] width 18 height 13
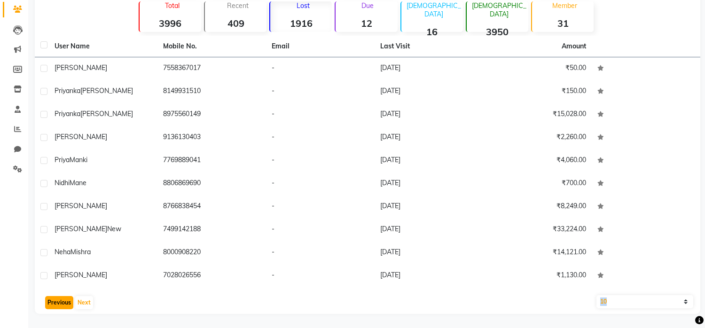
click at [67, 302] on button "Previous" at bounding box center [59, 302] width 28 height 13
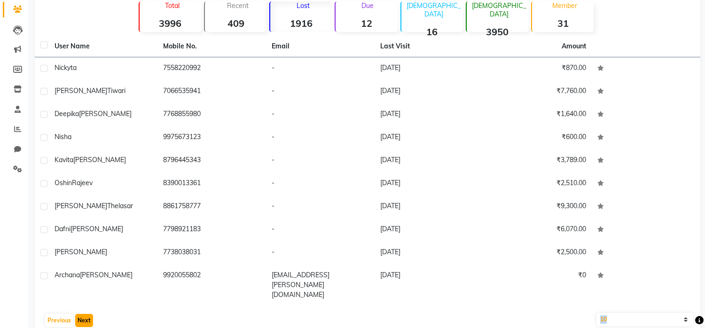
click at [88, 314] on button "Next" at bounding box center [84, 320] width 18 height 13
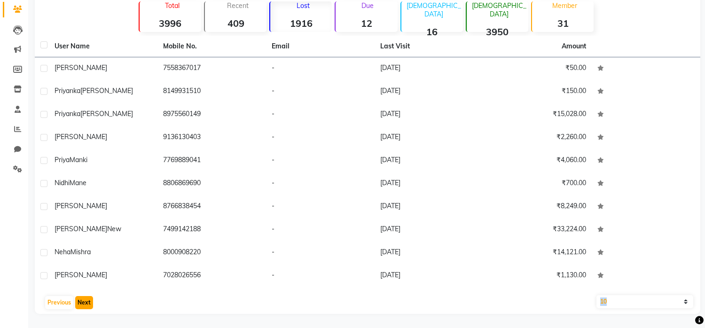
click at [88, 301] on button "Next" at bounding box center [84, 302] width 18 height 13
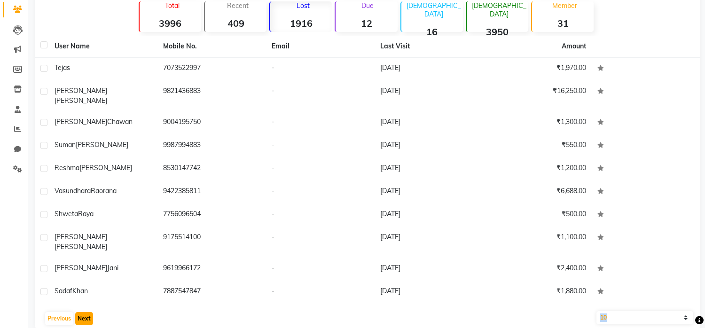
click at [88, 312] on button "Next" at bounding box center [84, 318] width 18 height 13
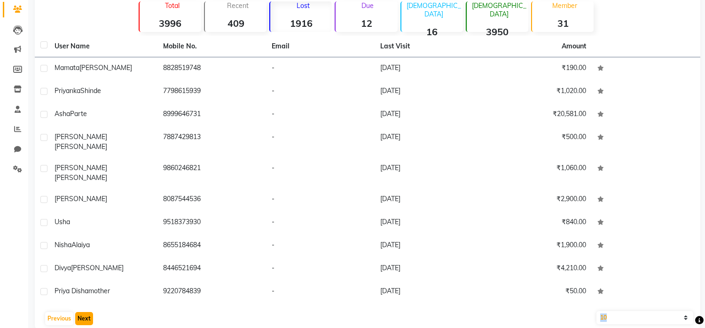
click at [88, 312] on button "Next" at bounding box center [84, 318] width 18 height 13
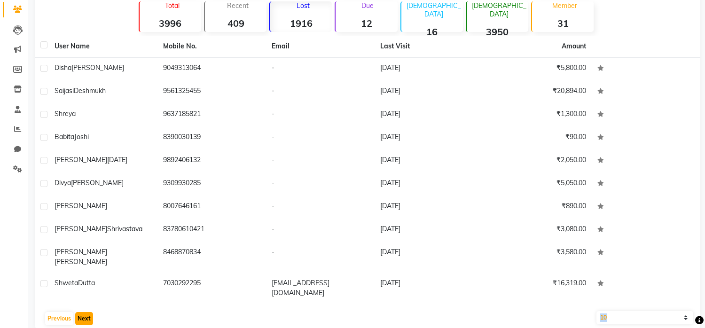
click at [88, 312] on button "Next" at bounding box center [84, 318] width 18 height 13
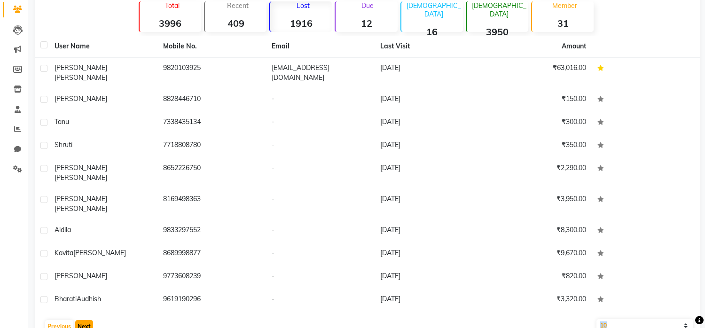
click at [88, 320] on button "Next" at bounding box center [84, 326] width 18 height 13
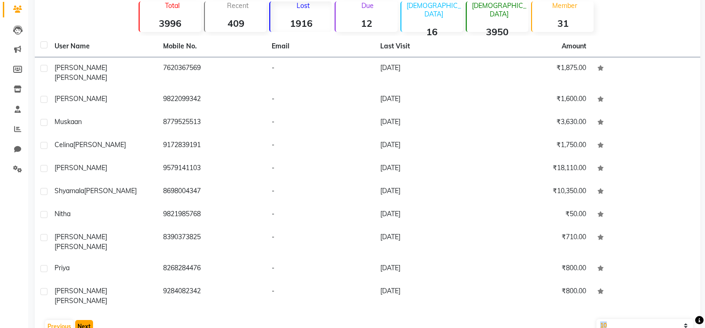
click at [88, 320] on button "Next" at bounding box center [84, 326] width 18 height 13
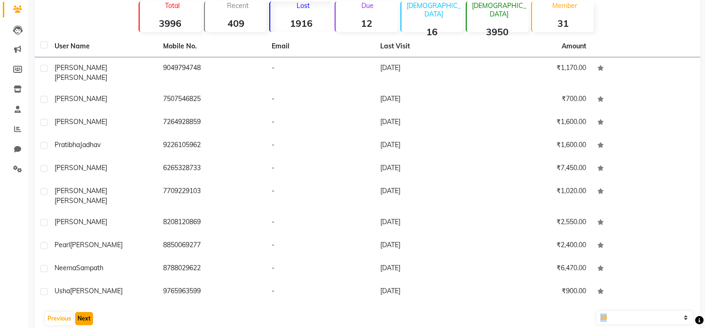
click at [88, 312] on button "Next" at bounding box center [84, 318] width 18 height 13
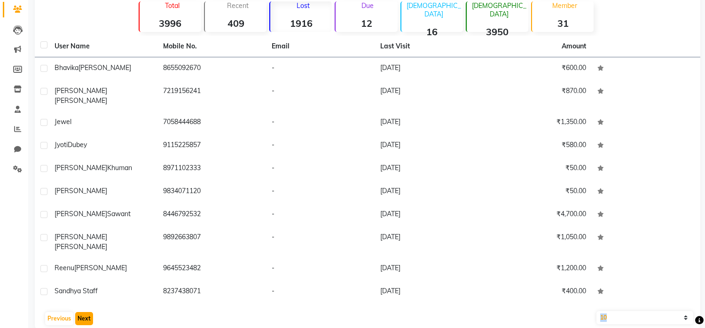
click at [88, 312] on button "Next" at bounding box center [84, 318] width 18 height 13
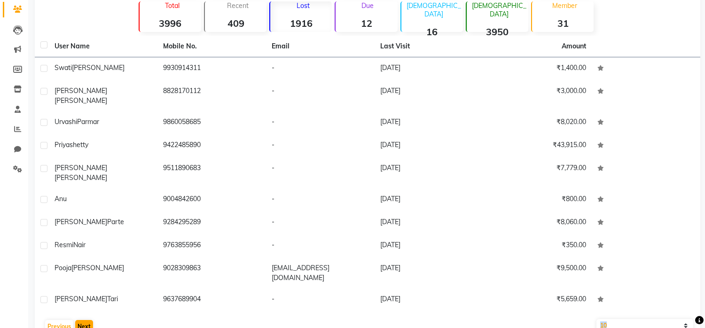
click at [88, 300] on div "User Name Mobile No. Email Last Visit Amount Swati Sangani 9930914311 - 20-09-2…" at bounding box center [367, 187] width 665 height 302
click at [88, 298] on div "User Name Mobile No. Email Last Visit Amount Swati Sangani 9930914311 - 20-09-2…" at bounding box center [367, 187] width 665 height 302
click at [84, 320] on button "Next" at bounding box center [84, 326] width 18 height 13
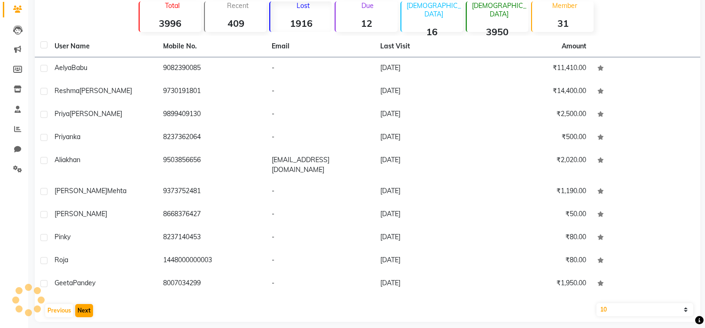
click at [84, 312] on div "User Name Mobile No. Email Last Visit Amount Aelya Babu 9082390085 - 13-09-2024…" at bounding box center [367, 179] width 665 height 286
click at [84, 304] on button "Next" at bounding box center [84, 310] width 18 height 13
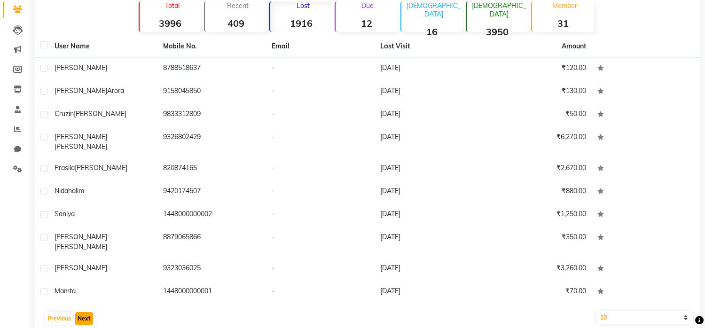
click at [84, 312] on button "Next" at bounding box center [84, 318] width 18 height 13
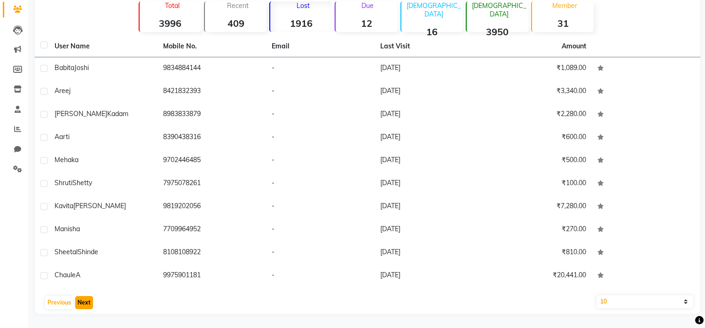
click at [84, 304] on button "Next" at bounding box center [84, 302] width 18 height 13
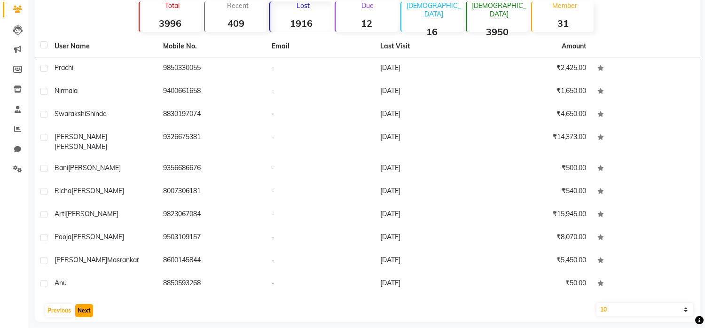
click at [84, 304] on button "Next" at bounding box center [84, 310] width 18 height 13
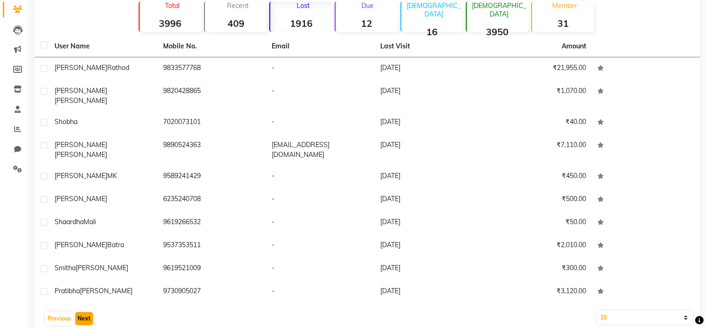
click at [84, 312] on button "Next" at bounding box center [84, 318] width 18 height 13
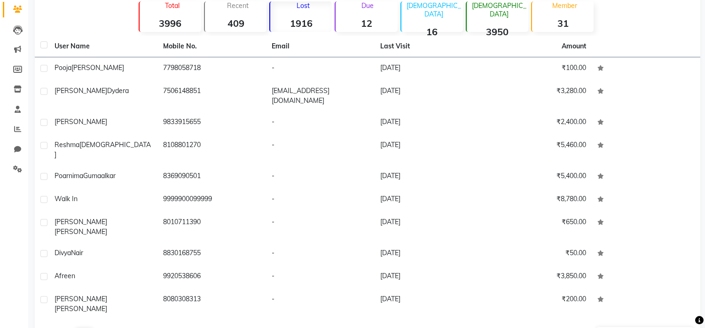
click at [60, 327] on button "Previous" at bounding box center [59, 334] width 28 height 13
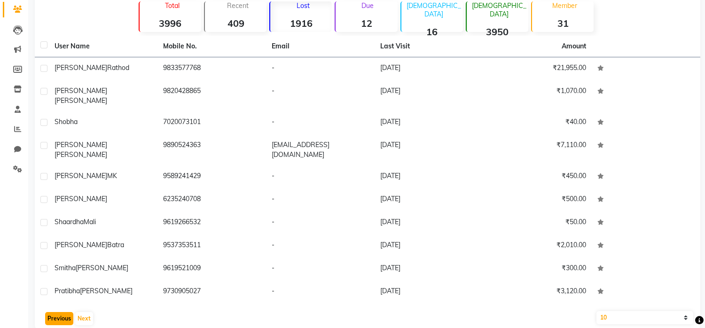
click at [60, 312] on button "Previous" at bounding box center [59, 318] width 28 height 13
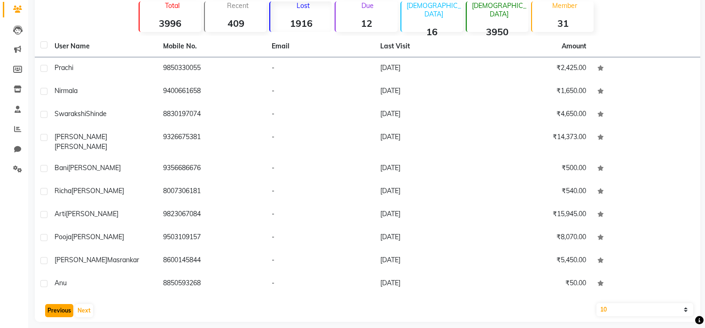
click at [60, 304] on button "Previous" at bounding box center [59, 310] width 28 height 13
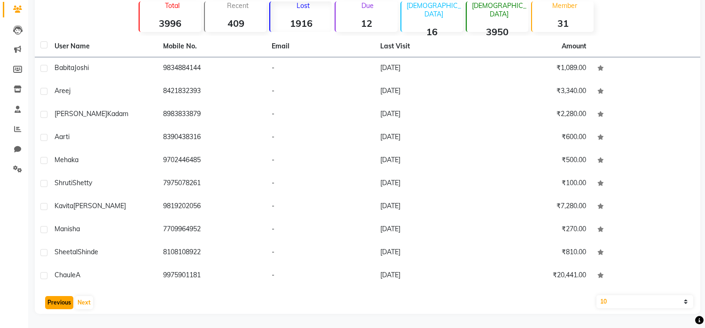
click at [60, 301] on button "Previous" at bounding box center [59, 302] width 28 height 13
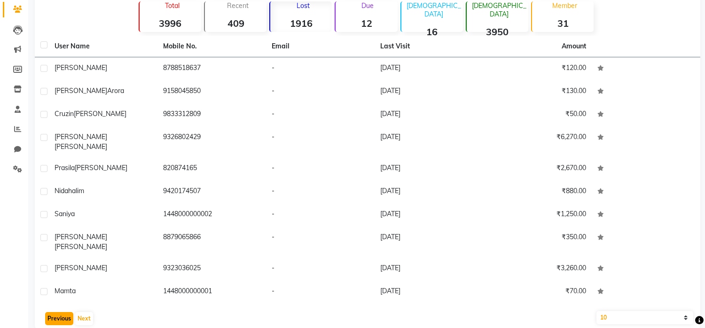
click at [58, 312] on button "Previous" at bounding box center [59, 318] width 28 height 13
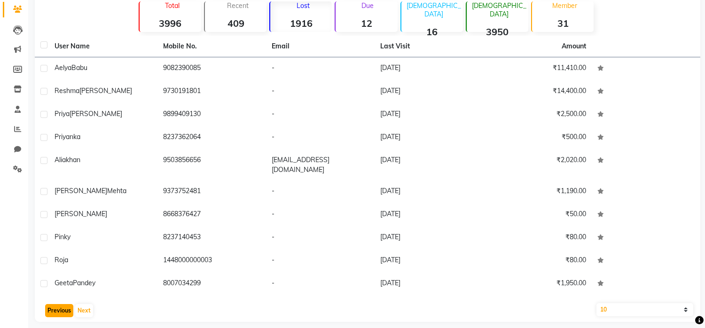
click at [58, 304] on button "Previous" at bounding box center [59, 310] width 28 height 13
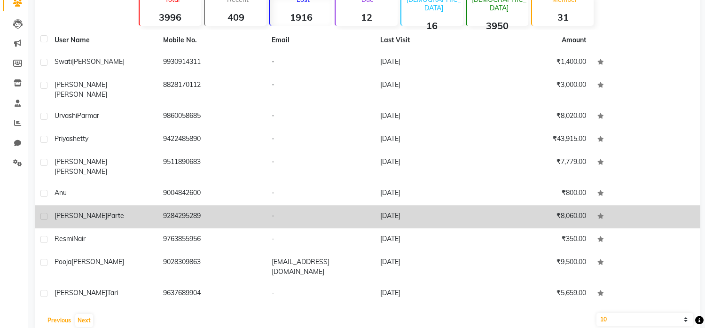
scroll to position [87, 0]
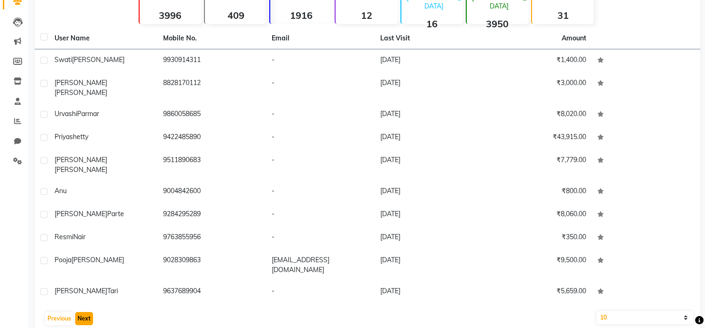
click at [85, 312] on button "Next" at bounding box center [84, 318] width 18 height 13
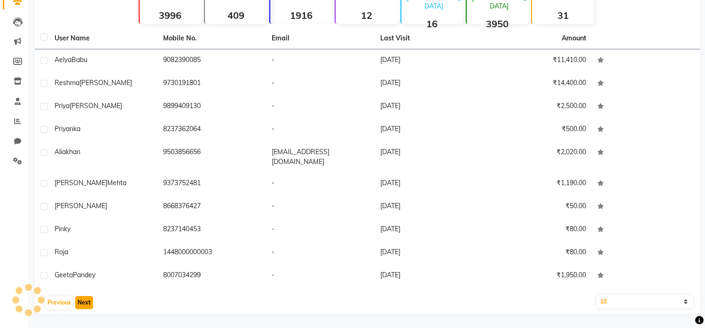
scroll to position [79, 0]
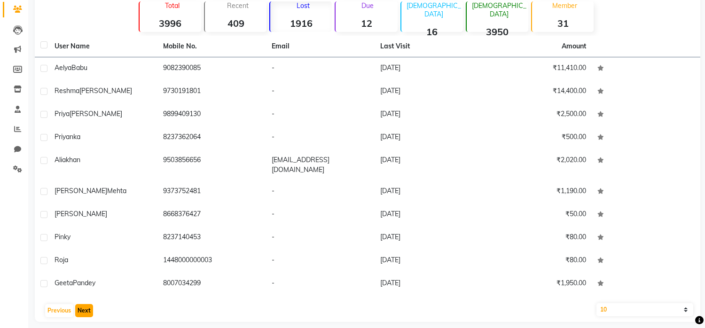
click at [85, 304] on button "Next" at bounding box center [84, 310] width 18 height 13
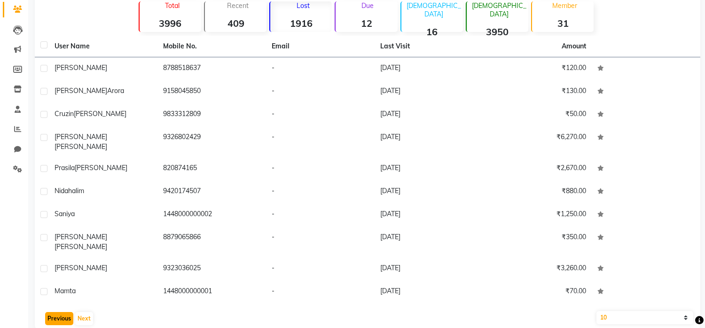
click at [58, 312] on button "Previous" at bounding box center [59, 318] width 28 height 13
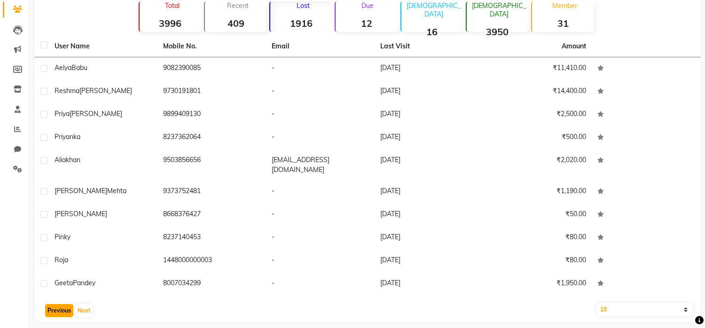
click at [60, 304] on button "Previous" at bounding box center [59, 310] width 28 height 13
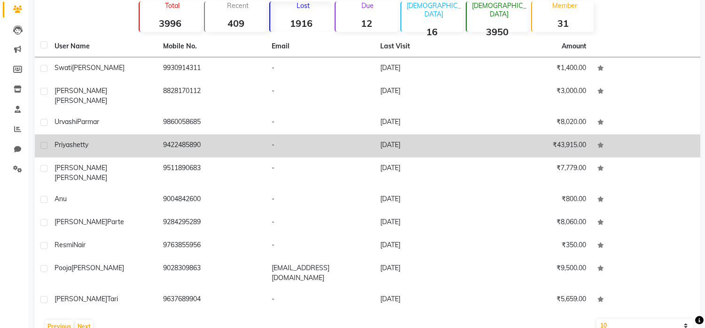
click at [118, 145] on td "Priya shetty" at bounding box center [103, 145] width 109 height 23
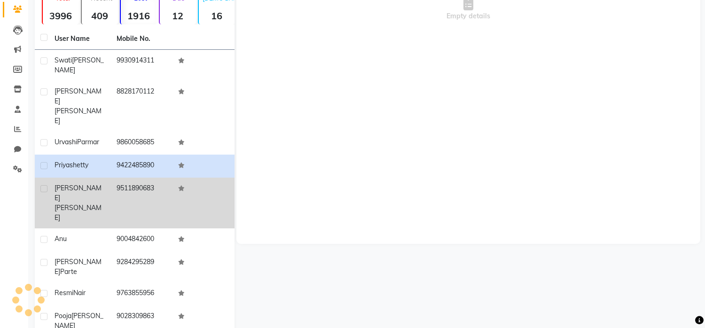
scroll to position [71, 0]
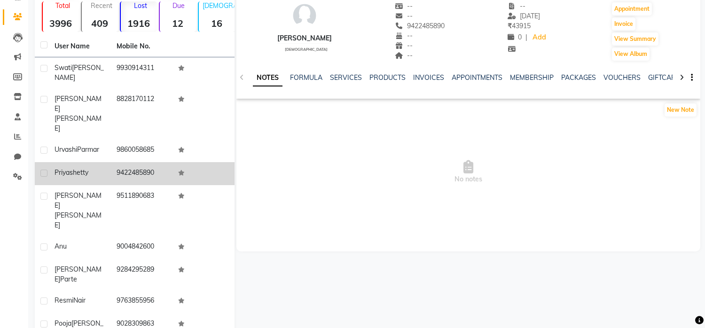
click at [161, 162] on td "9422485890" at bounding box center [142, 173] width 62 height 23
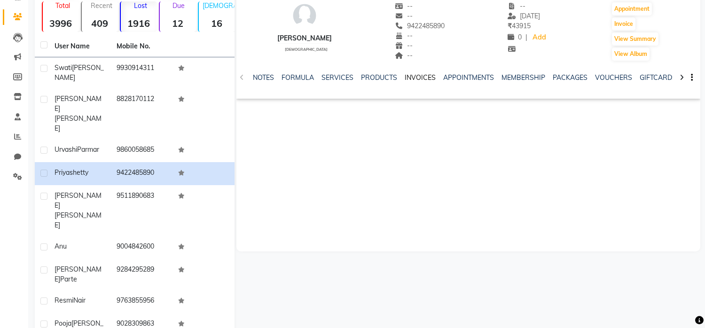
click at [429, 75] on link "INVOICES" at bounding box center [419, 77] width 31 height 8
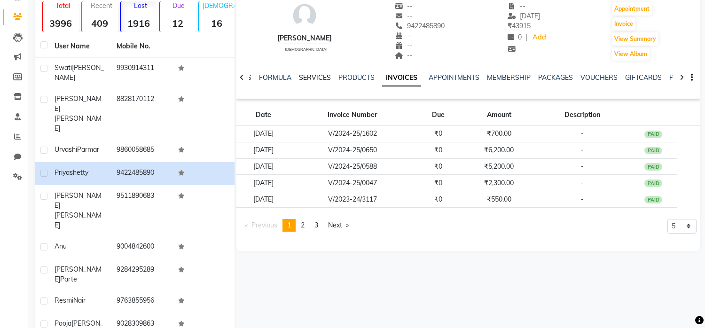
click at [323, 78] on link "SERVICES" at bounding box center [315, 77] width 32 height 8
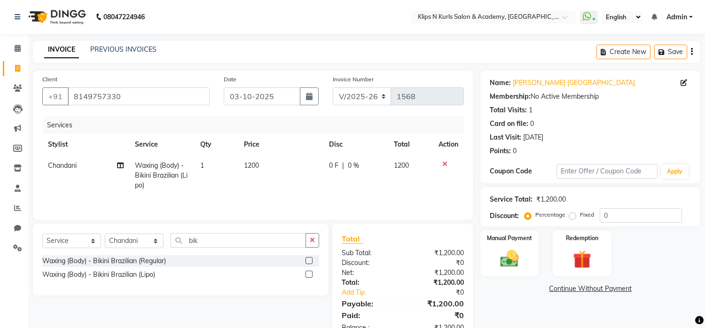
select select "124"
select select "service"
select select "84310"
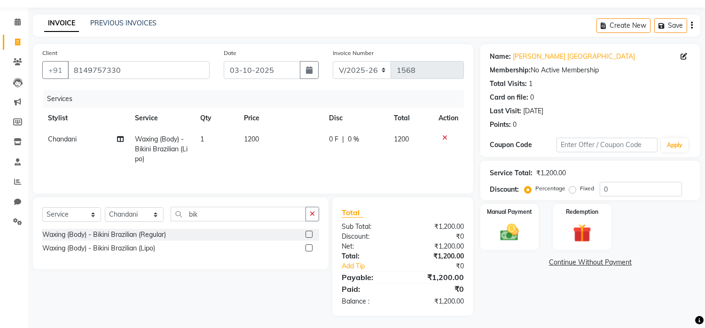
scroll to position [28, 0]
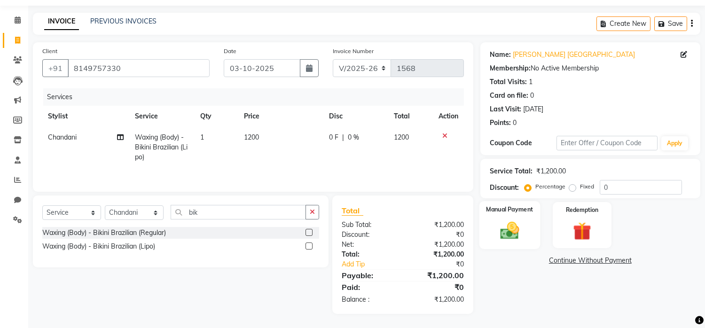
click at [513, 234] on img at bounding box center [509, 231] width 31 height 22
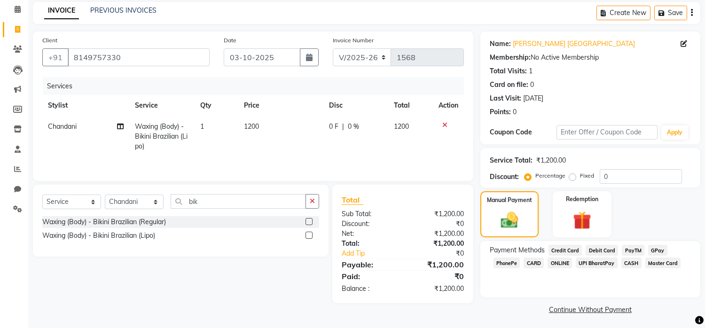
scroll to position [42, 0]
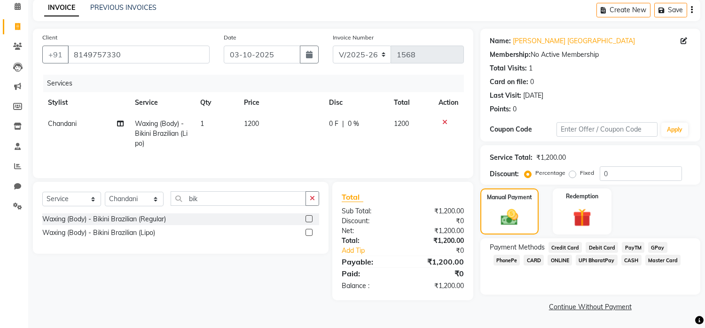
click at [659, 246] on span "GPay" at bounding box center [657, 247] width 19 height 11
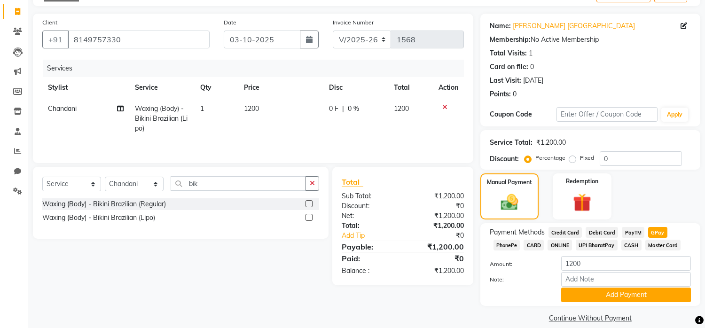
scroll to position [70, 0]
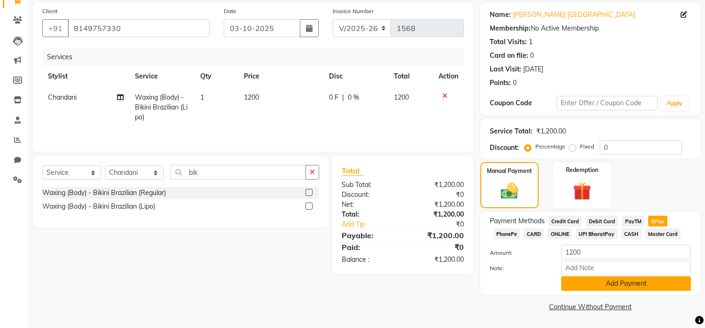
click at [667, 285] on button "Add Payment" at bounding box center [626, 283] width 130 height 15
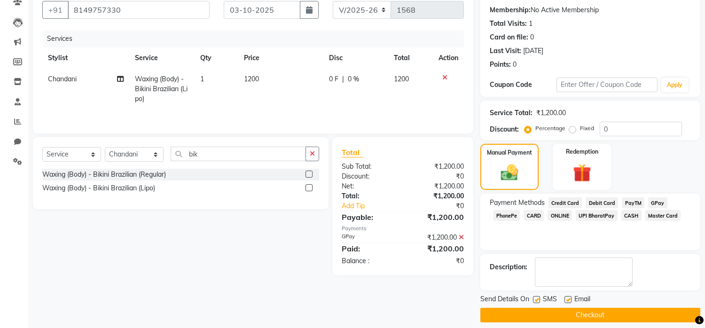
scroll to position [95, 0]
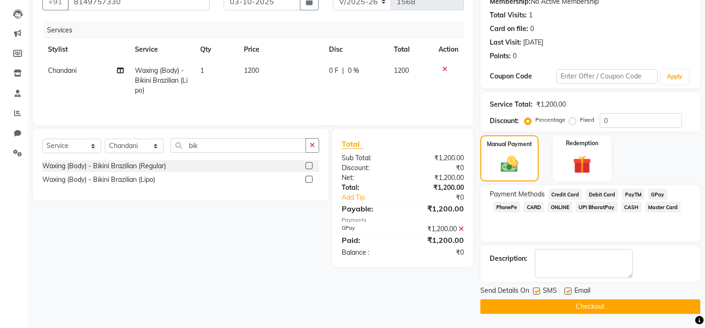
click at [628, 306] on button "Checkout" at bounding box center [590, 306] width 220 height 15
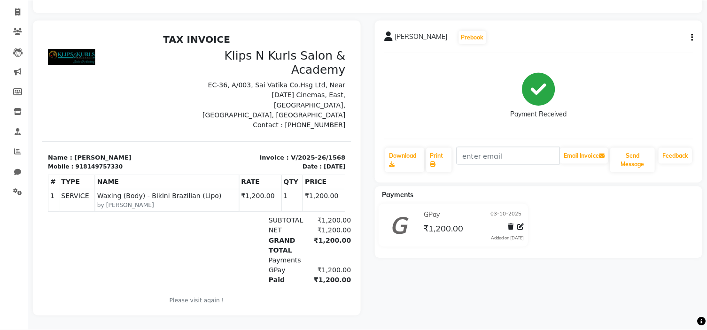
scroll to position [62, 0]
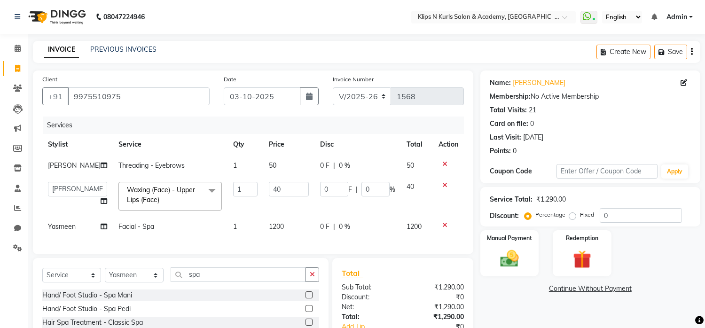
select select "124"
select select "71846"
select select "service"
select select "92269"
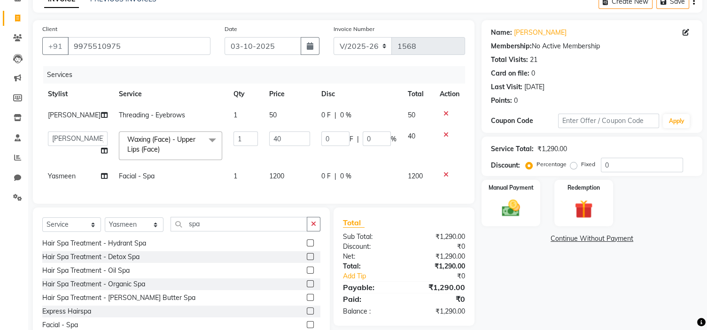
scroll to position [87, 0]
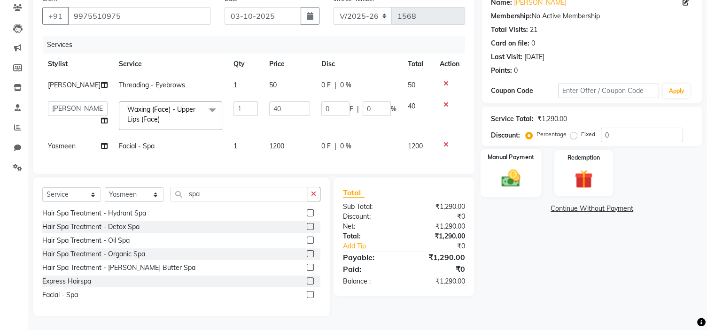
click at [520, 175] on img at bounding box center [510, 179] width 31 height 22
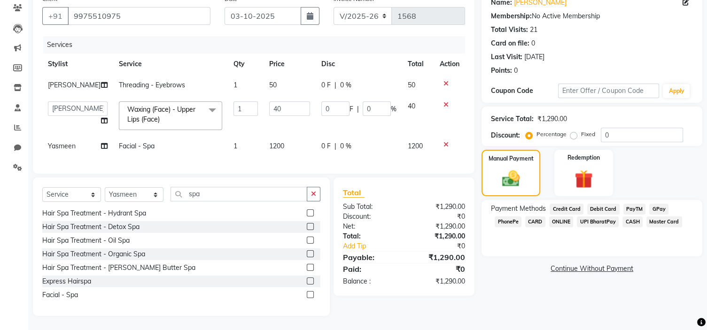
click at [659, 204] on span "GPay" at bounding box center [658, 209] width 19 height 11
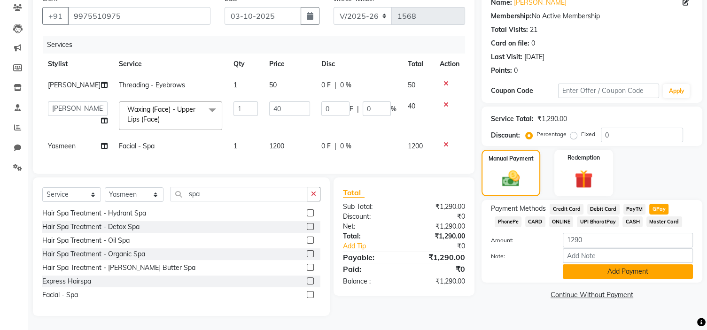
click at [637, 269] on button "Add Payment" at bounding box center [628, 271] width 130 height 15
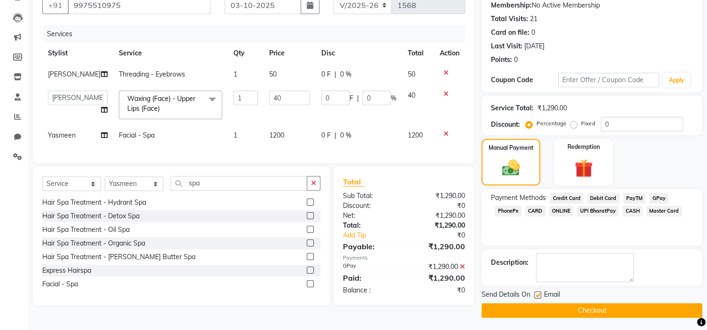
scroll to position [92, 0]
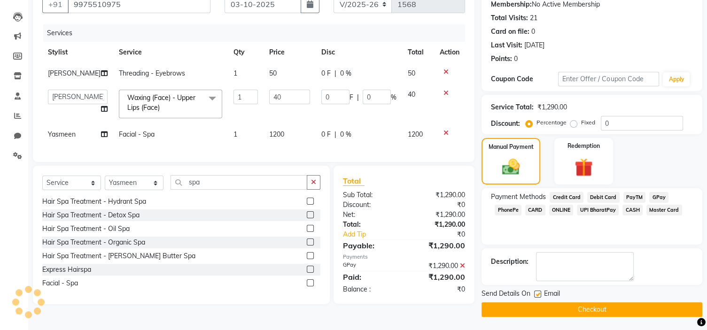
click at [637, 306] on button "Checkout" at bounding box center [591, 310] width 221 height 15
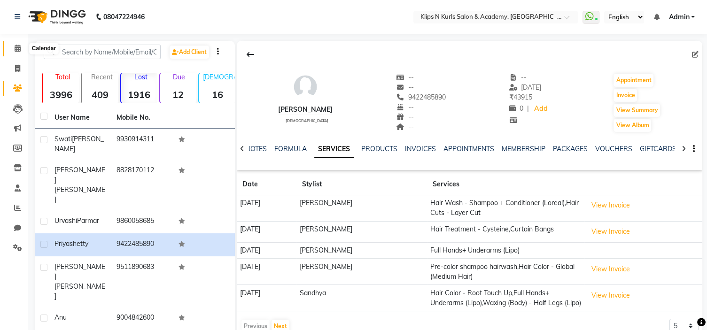
click at [15, 47] on icon at bounding box center [18, 48] width 6 height 7
